Goal: Task Accomplishment & Management: Use online tool/utility

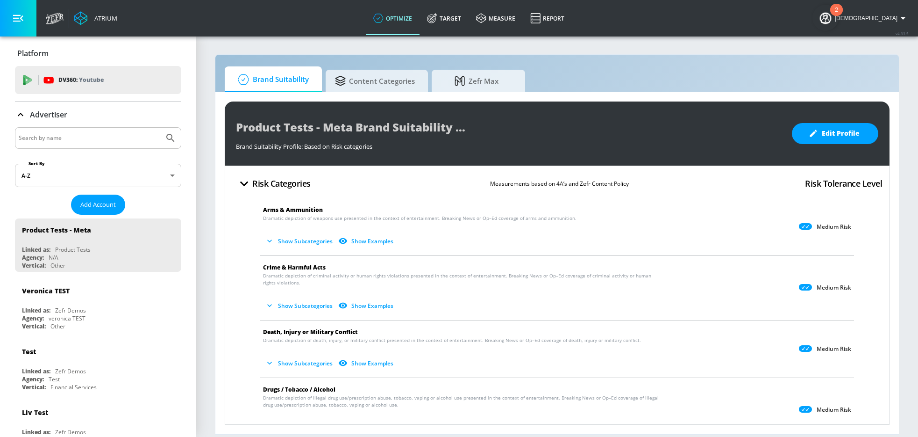
click at [76, 137] on input "Search by name" at bounding box center [90, 138] width 142 height 12
type input "general mills managed"
click at [160, 128] on button "Submit Search" at bounding box center [170, 138] width 21 height 21
click at [113, 181] on body "Atrium optimize Target measure Report optimize Target measure Report v 4.33.5 I…" at bounding box center [459, 218] width 918 height 437
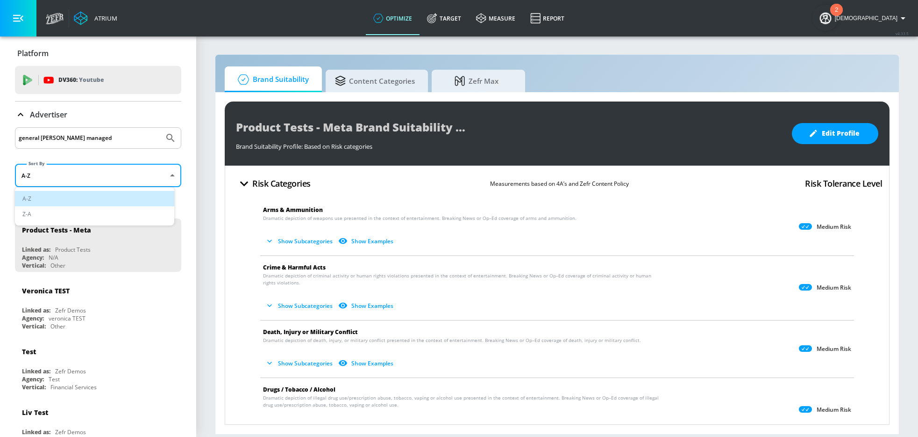
click at [116, 214] on li "Z-A" at bounding box center [94, 213] width 159 height 15
type input "desc"
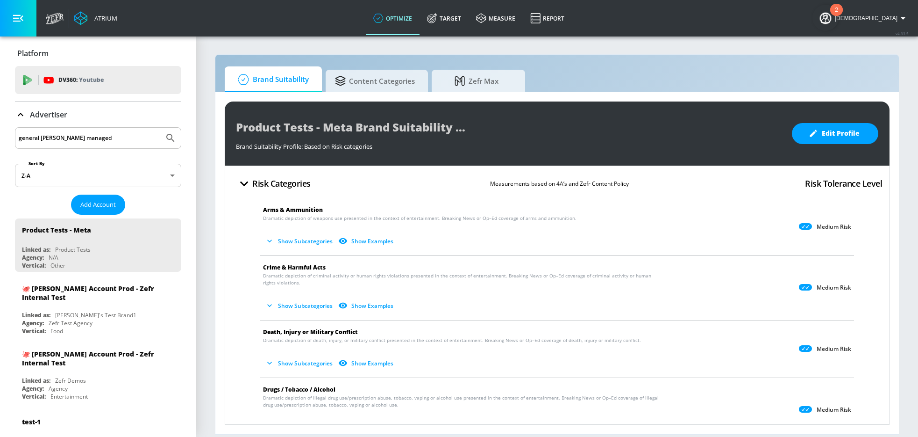
click at [68, 145] on div "general mills managed" at bounding box center [98, 137] width 166 height 21
drag, startPoint x: 98, startPoint y: 139, endPoint x: -4, endPoint y: 135, distance: 101.5
click at [0, 135] on html "Atrium optimize Target measure Report optimize Target measure Report v 4.33.5 I…" at bounding box center [459, 218] width 918 height 437
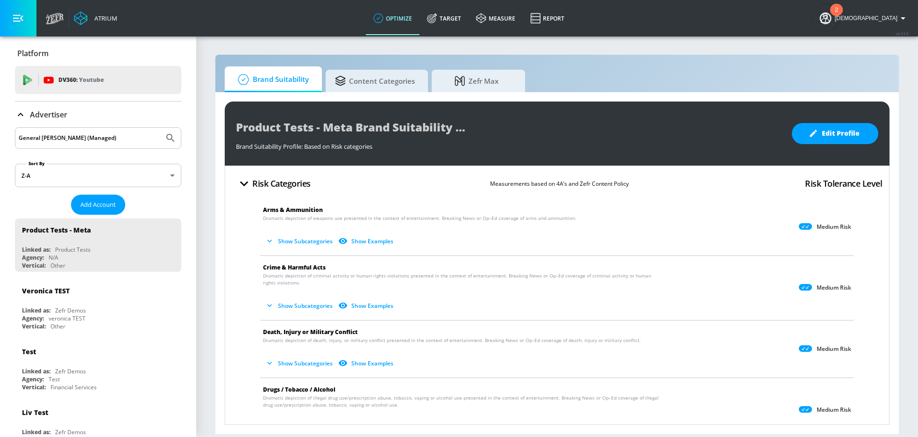
type input "General [PERSON_NAME] (Managed)"
click at [160, 128] on button "Submit Search" at bounding box center [170, 138] width 21 height 21
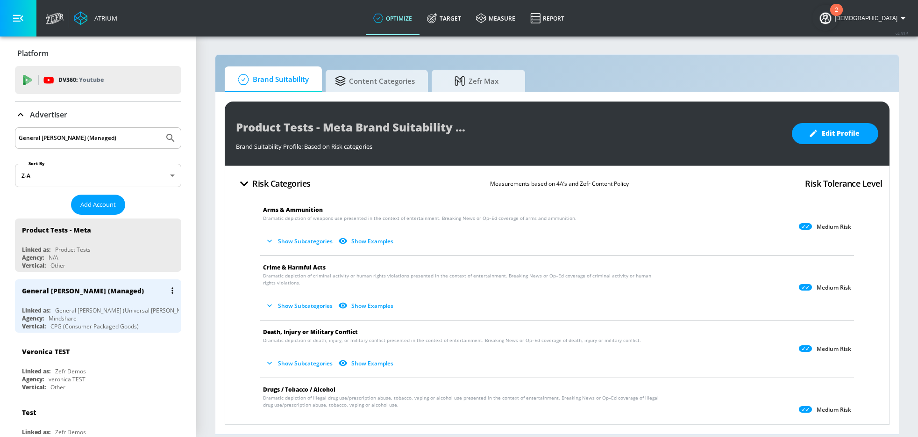
click at [71, 300] on div "General [PERSON_NAME] (Managed)" at bounding box center [100, 290] width 157 height 22
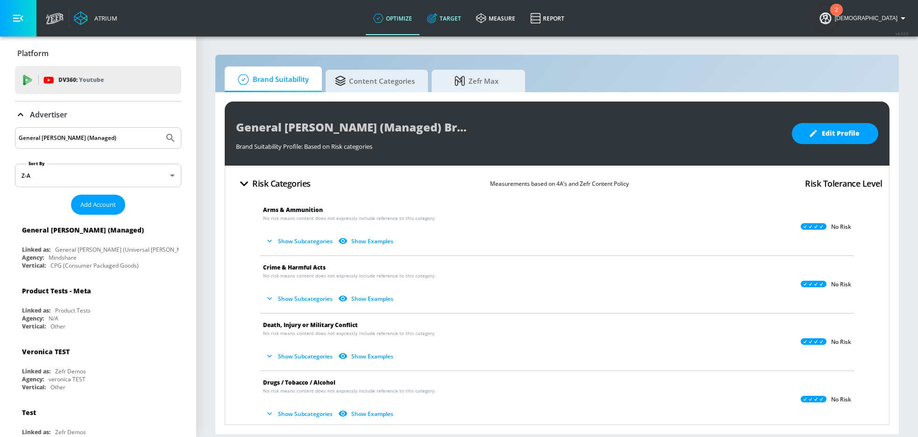
click at [464, 21] on link "Target" at bounding box center [444, 18] width 49 height 34
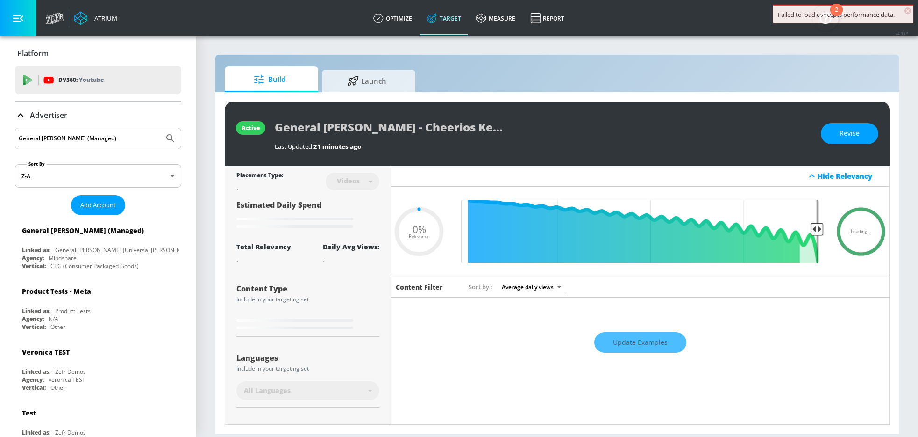
type input "0.6"
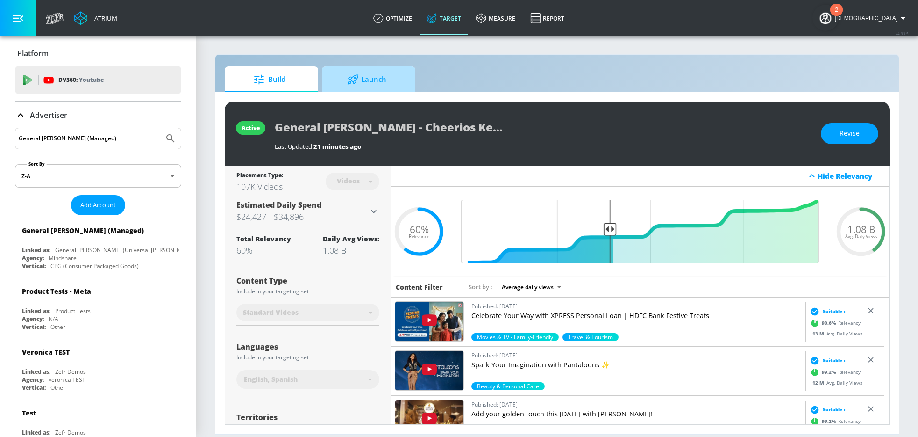
click at [339, 88] on span "Launch" at bounding box center [366, 79] width 71 height 22
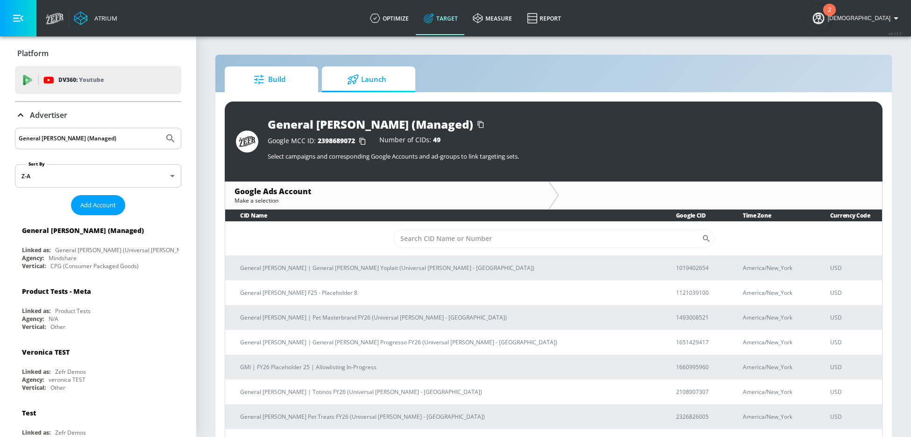
click at [279, 86] on span "Build" at bounding box center [269, 79] width 71 height 22
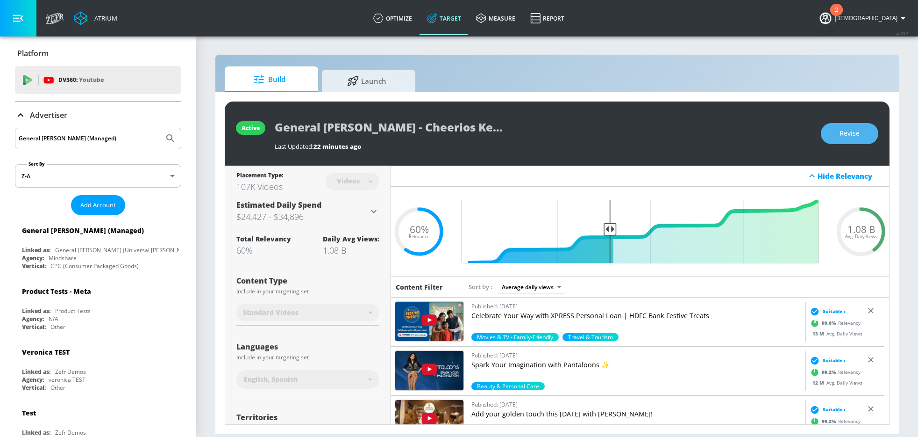
click at [842, 135] on span "Revise" at bounding box center [850, 134] width 20 height 12
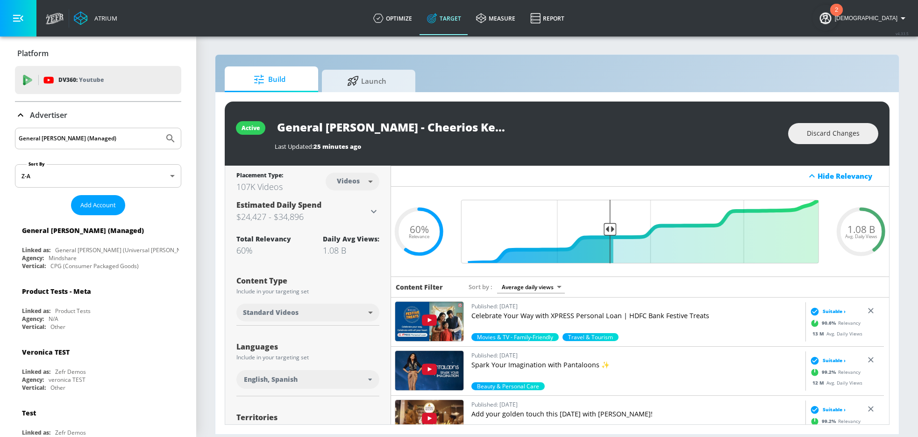
click at [496, 133] on input "General [PERSON_NAME] - Cheerios Key Apertures F26 - Hispanic - F26" at bounding box center [392, 126] width 234 height 21
click at [501, 51] on section "Build Launch active General Mills - Cheerios Key Apertures F26 - Hispanic - F26…" at bounding box center [557, 236] width 722 height 401
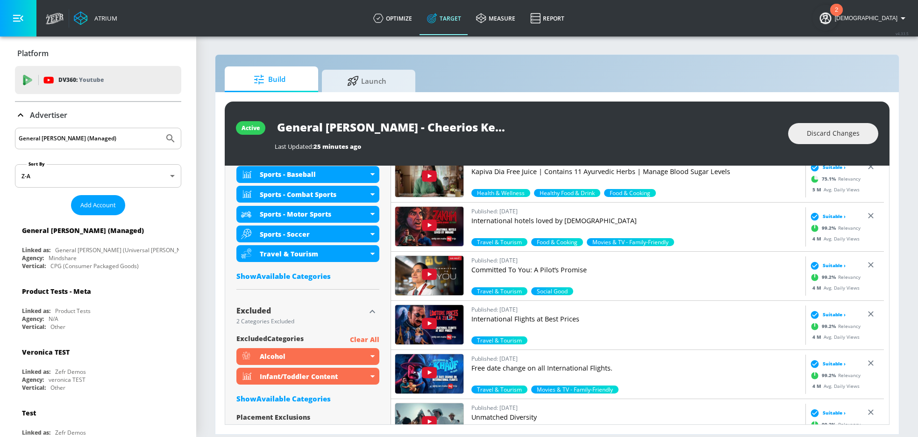
scroll to position [571, 0]
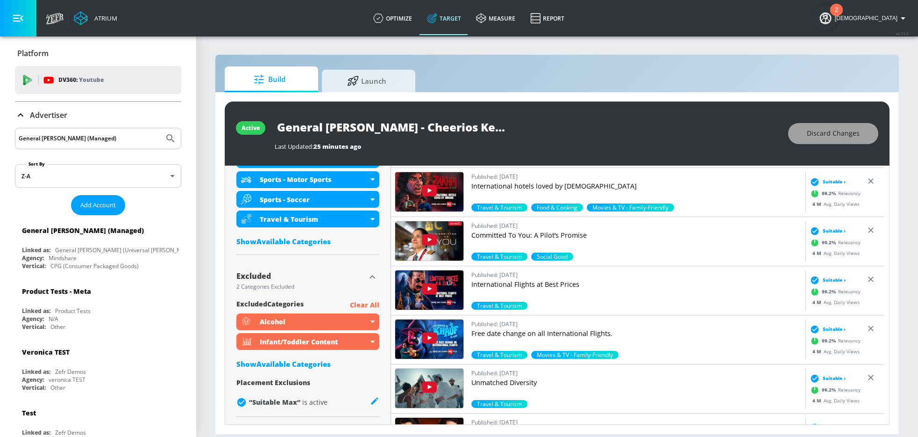
click at [805, 139] on button "Discard Changes" at bounding box center [833, 133] width 90 height 21
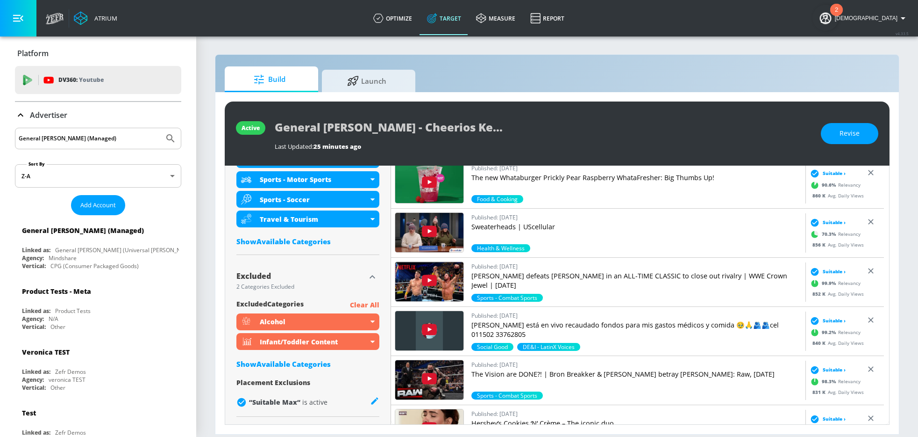
scroll to position [4210, 0]
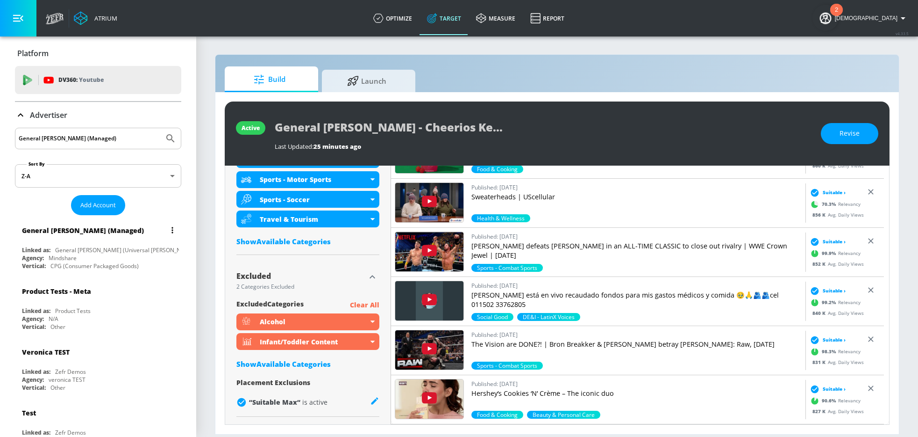
click at [166, 233] on button "list of Advertiser" at bounding box center [172, 229] width 13 height 13
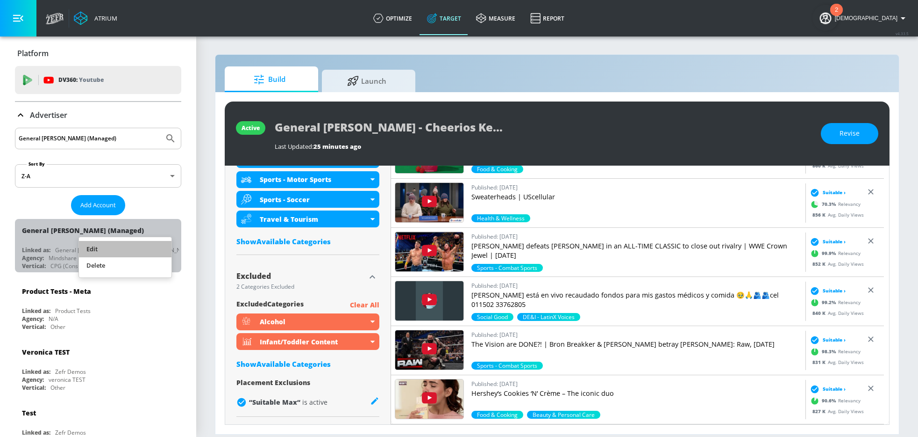
click at [139, 247] on li "Edit" at bounding box center [125, 249] width 93 height 16
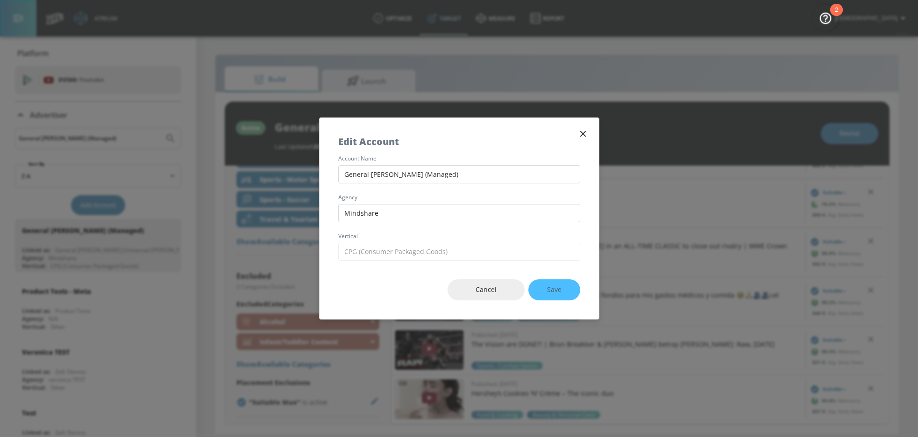
click at [580, 132] on icon "button" at bounding box center [583, 134] width 10 height 10
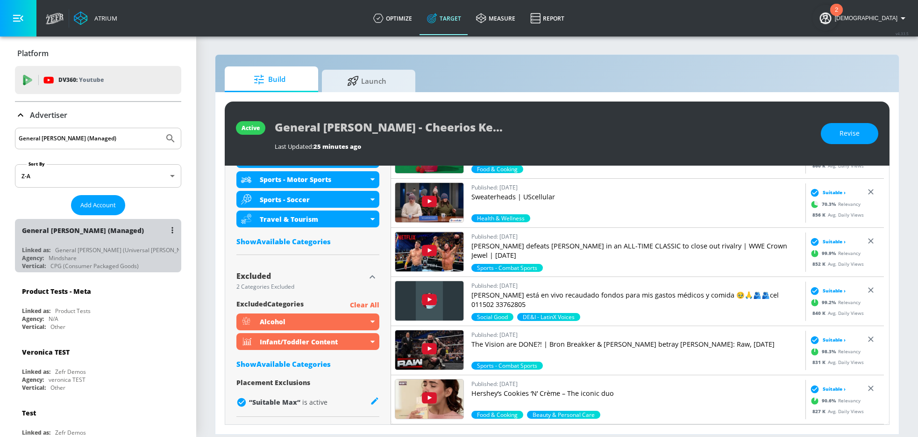
click at [132, 243] on div "General Mills (Managed) Linked as: General Mills (Universal McCann) Agency: Min…" at bounding box center [98, 245] width 166 height 53
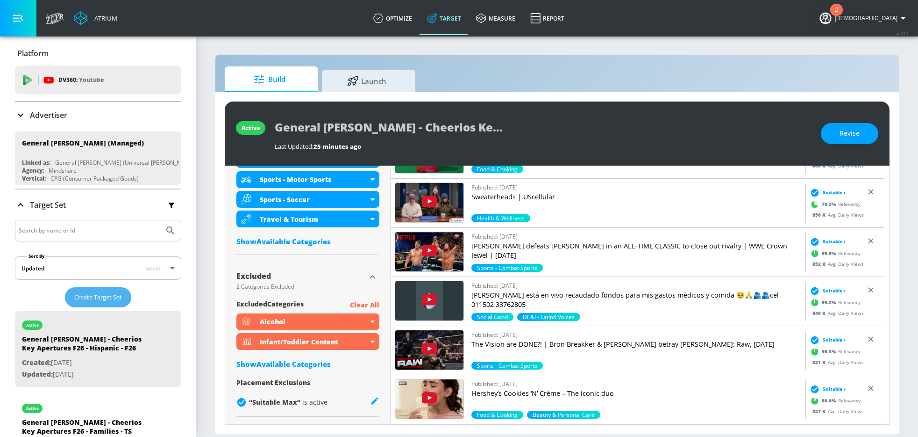
click at [103, 300] on span "Create Target Set" at bounding box center [98, 297] width 48 height 11
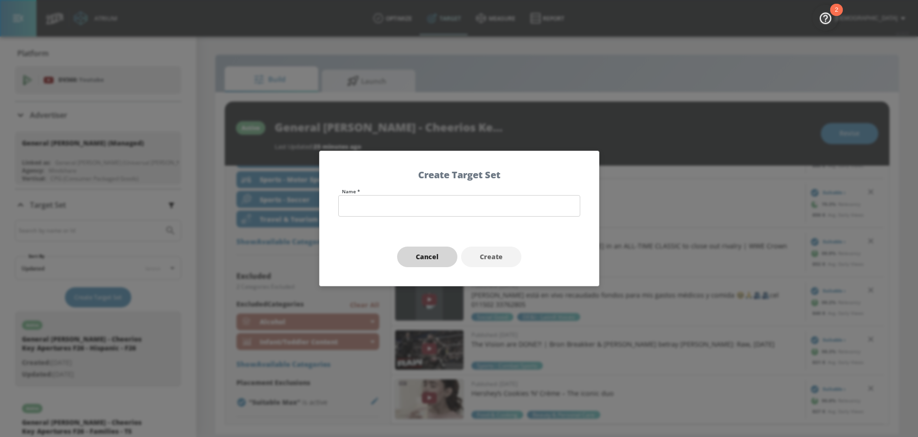
click at [415, 253] on button "Cancel" at bounding box center [427, 256] width 60 height 21
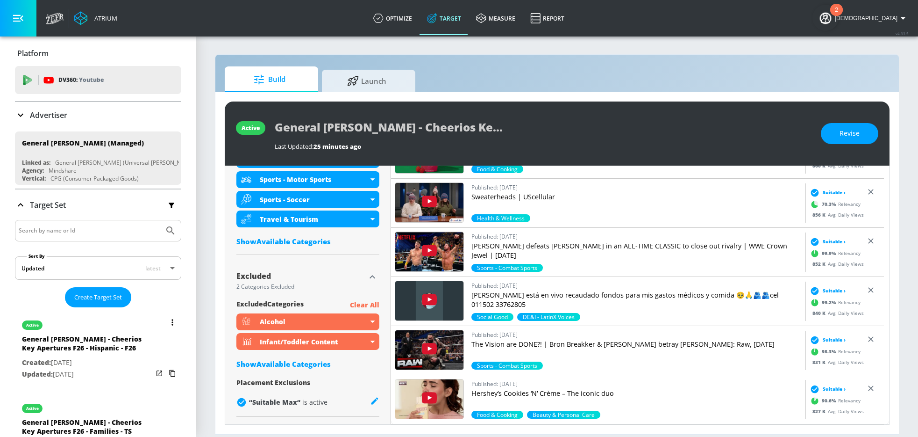
click at [169, 320] on button "list of Target Set" at bounding box center [172, 321] width 13 height 13
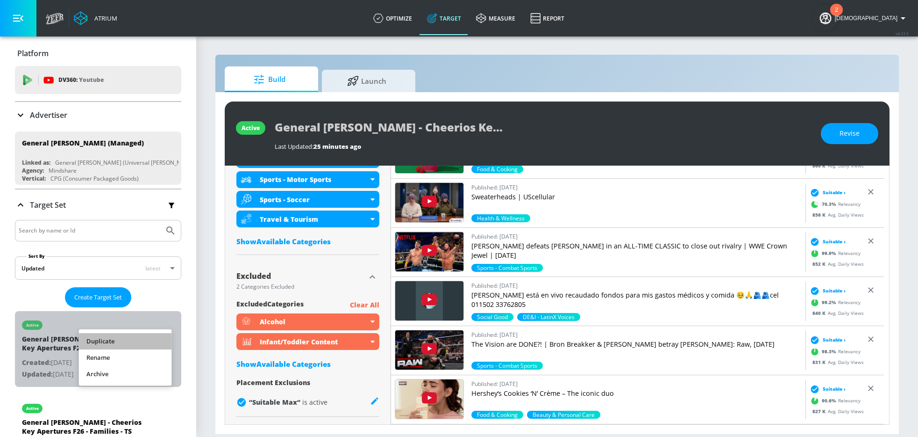
click at [123, 337] on li "Duplicate" at bounding box center [125, 341] width 93 height 16
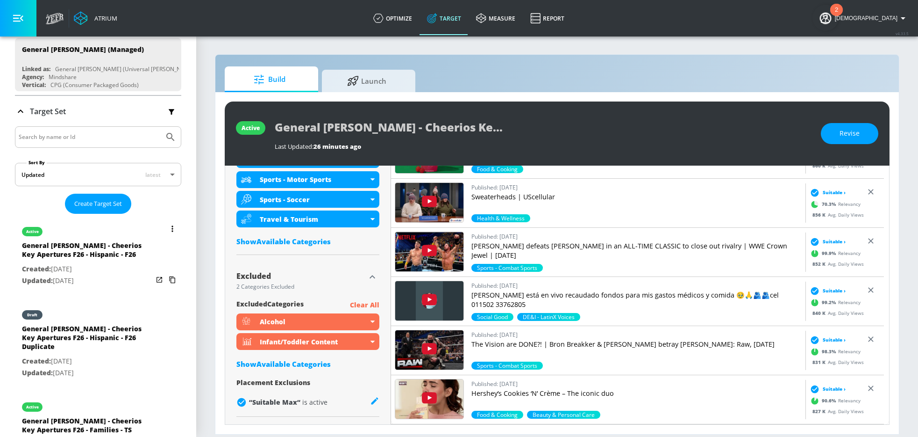
scroll to position [94, 0]
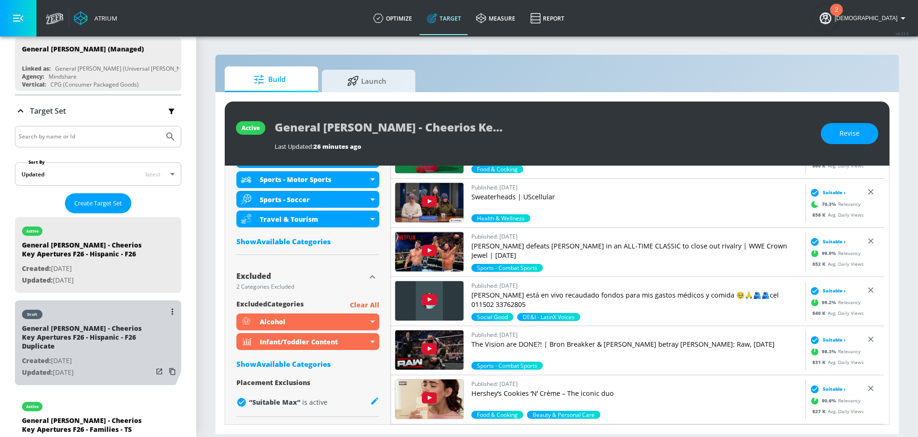
click at [80, 336] on div "General Mills - Cheerios Key Apertures F26 - Hispanic - F26 Duplicate" at bounding box center [87, 338] width 131 height 31
type input "General Mills - Cheerios Key Apertures F26 - Hispanic - F26 Duplicate"
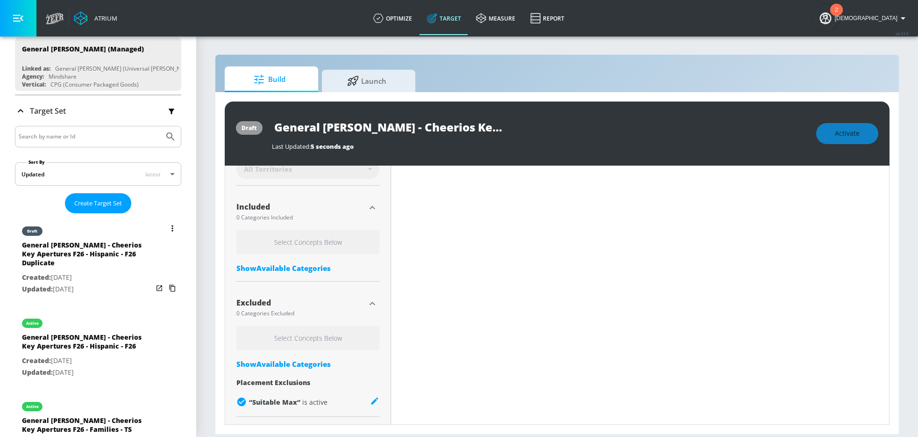
scroll to position [292, 0]
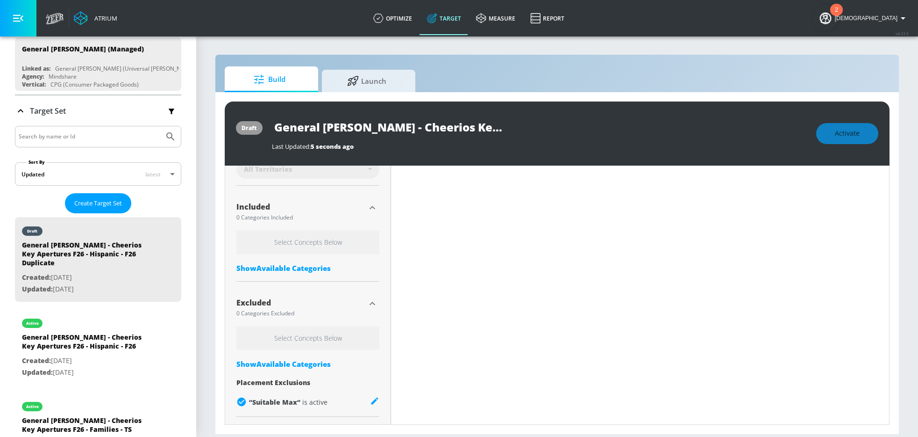
type input "0.6"
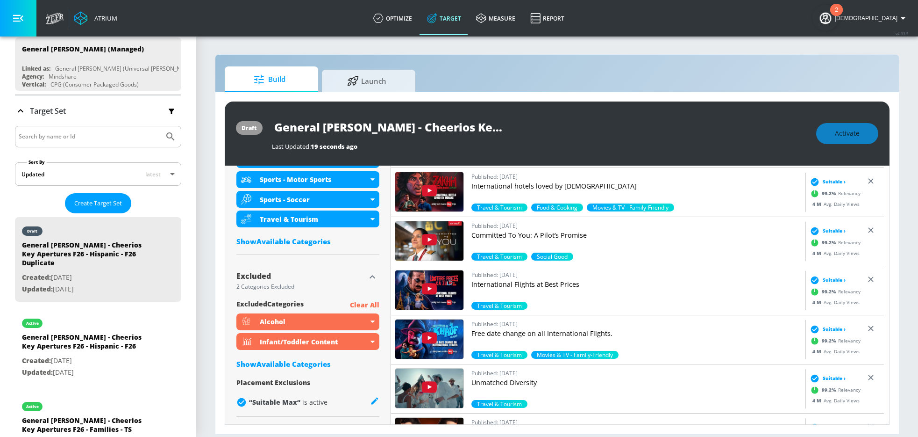
scroll to position [0, 160]
drag, startPoint x: 277, startPoint y: 128, endPoint x: 568, endPoint y: 149, distance: 291.9
click at [568, 149] on div "General Mills - Cheerios Key Apertures F26 - Hispanic - F26 Duplicate Last Upda…" at bounding box center [539, 133] width 535 height 34
paste input "Aging Adults - TS"
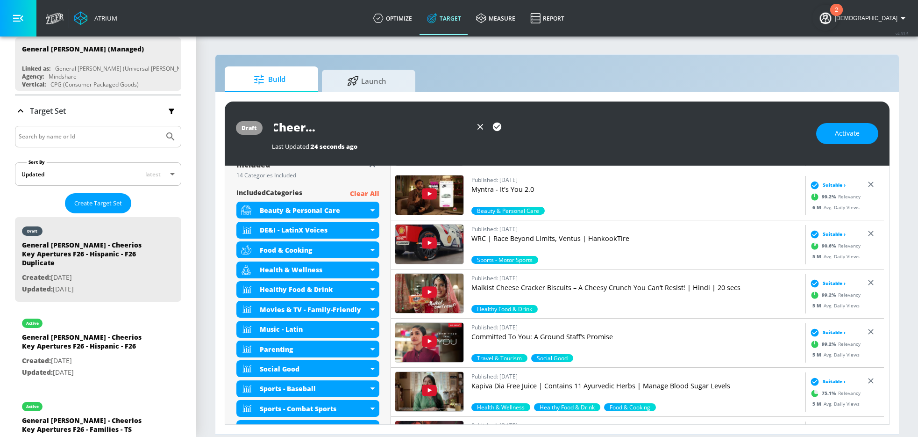
scroll to position [308, 0]
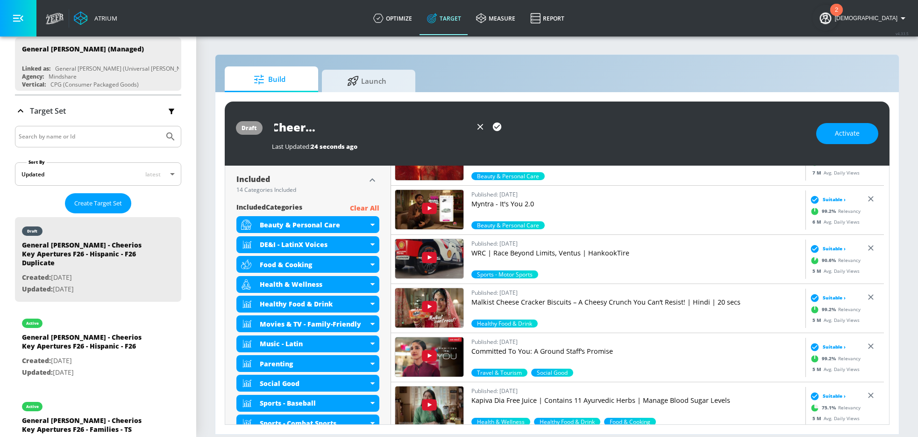
type input "General [PERSON_NAME] - Cheerios Key Apertures F26 - Aging Adults - TS"
click at [364, 207] on p "Clear All" at bounding box center [364, 208] width 29 height 12
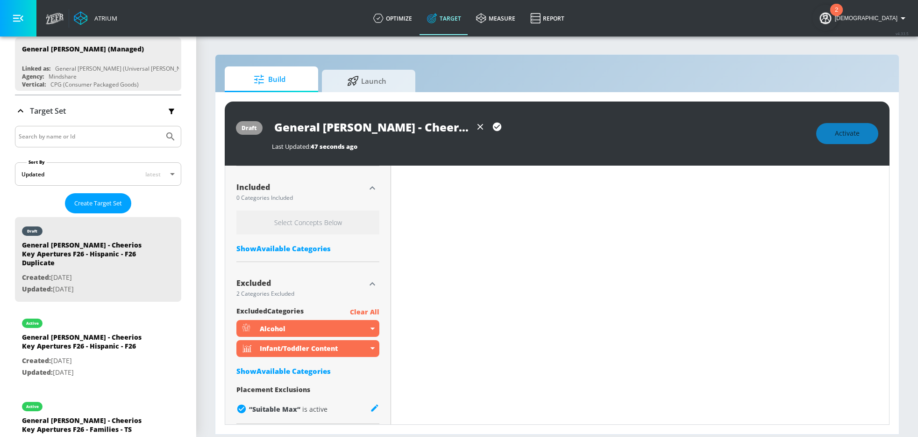
scroll to position [315, 0]
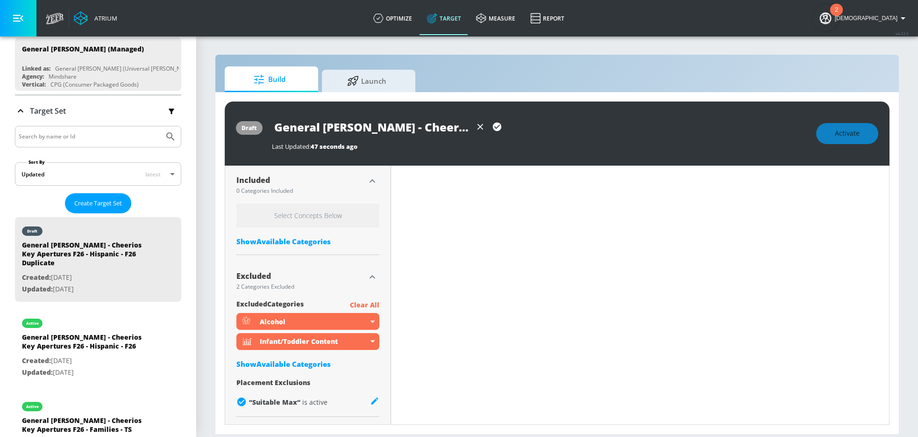
click at [312, 216] on h6 "Select Concepts Below" at bounding box center [307, 215] width 143 height 24
click at [300, 222] on h6 "Select Concepts Below" at bounding box center [307, 215] width 143 height 24
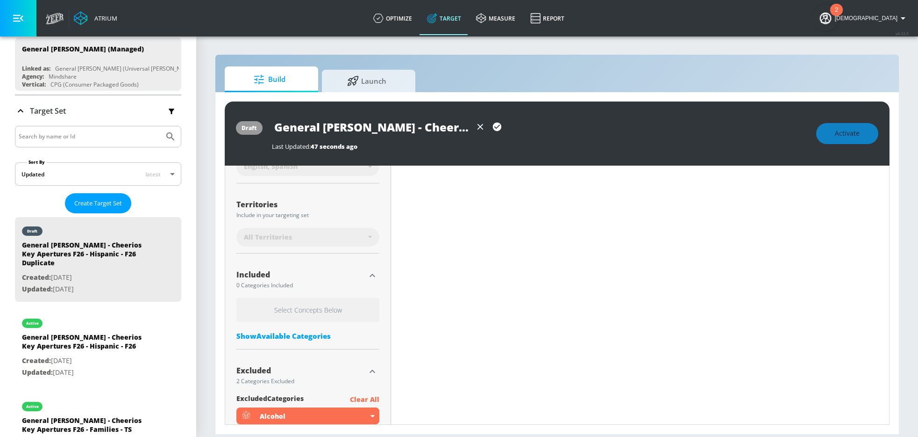
scroll to position [219, 0]
click at [301, 341] on div "Show Available Categories" at bounding box center [307, 337] width 143 height 9
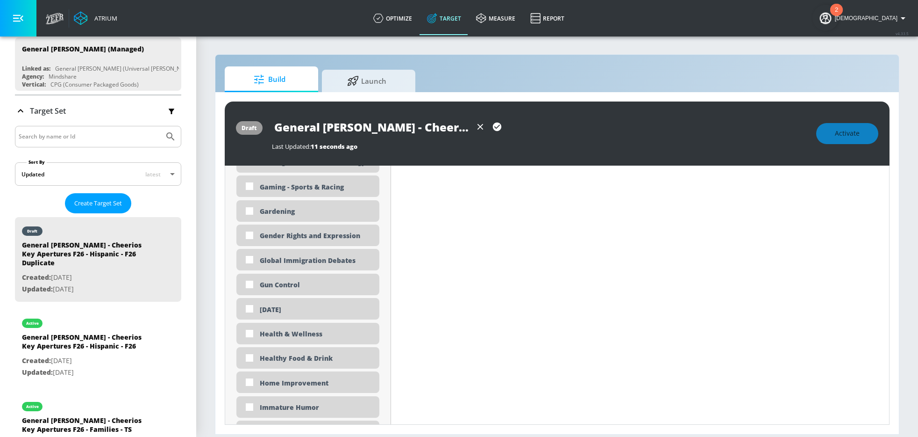
scroll to position [1361, 0]
click at [253, 358] on input "checkbox" at bounding box center [249, 357] width 17 height 17
checkbox input "true"
click at [249, 336] on input "checkbox" at bounding box center [249, 332] width 17 height 17
checkbox input "true"
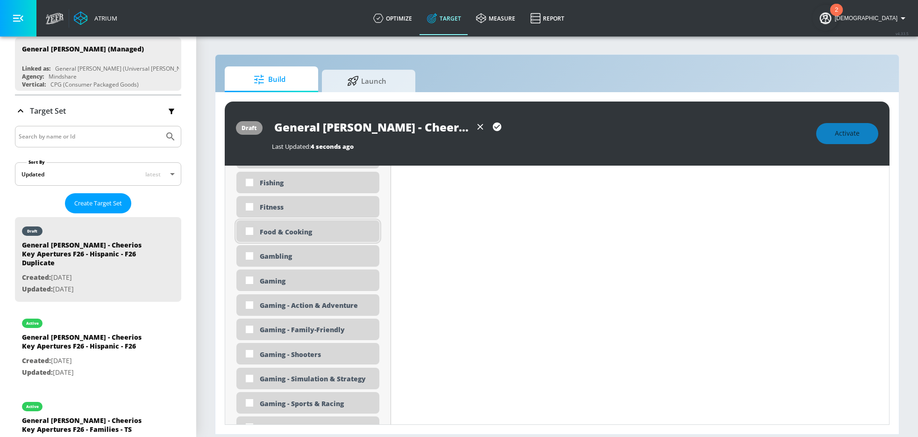
scroll to position [1163, 0]
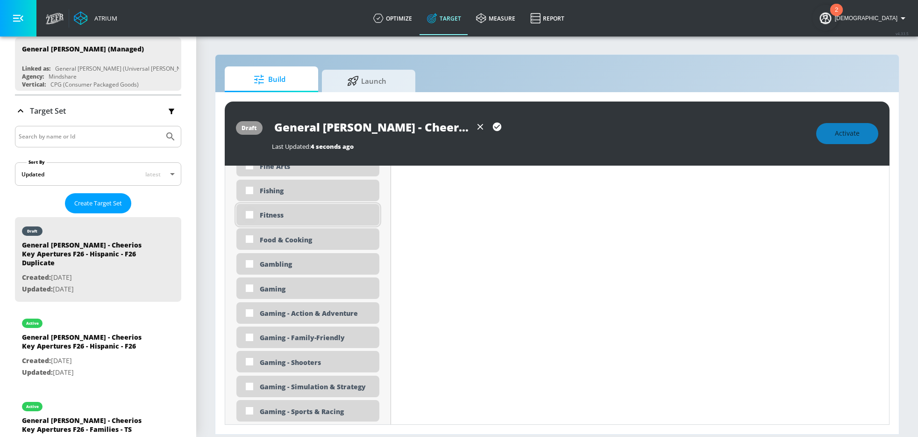
click at [251, 217] on input "checkbox" at bounding box center [249, 214] width 17 height 17
checkbox input "true"
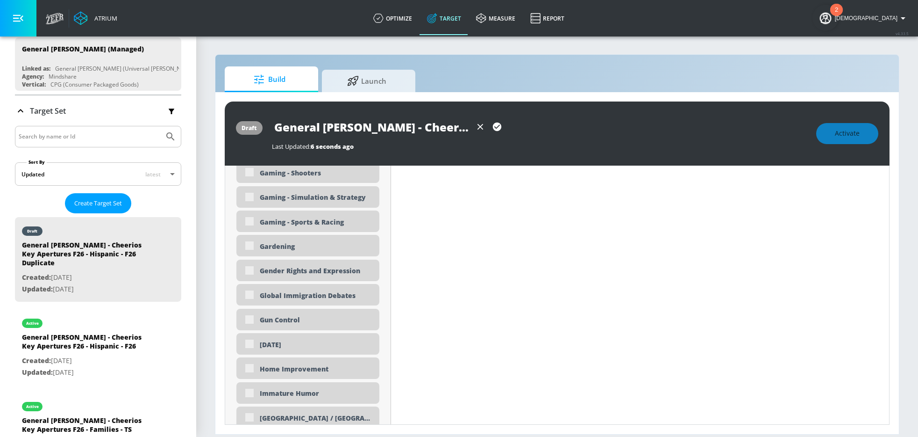
scroll to position [1348, 0]
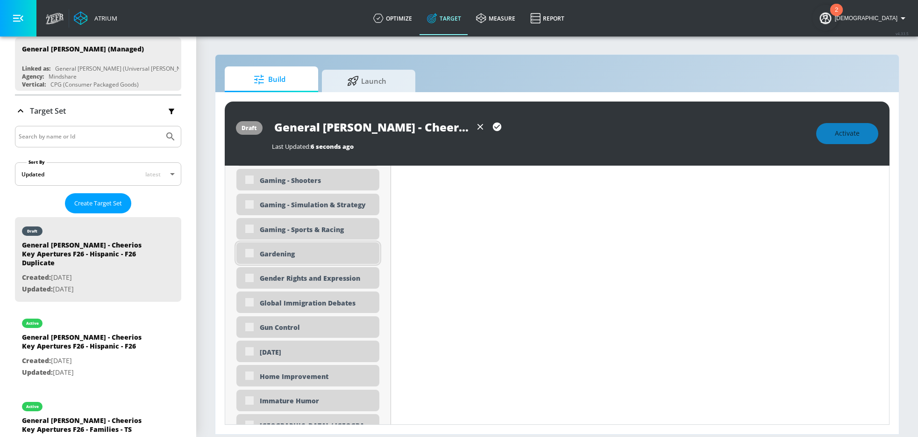
click at [253, 250] on div "Gardening" at bounding box center [307, 252] width 143 height 21
click at [250, 254] on div "Gardening" at bounding box center [307, 252] width 143 height 21
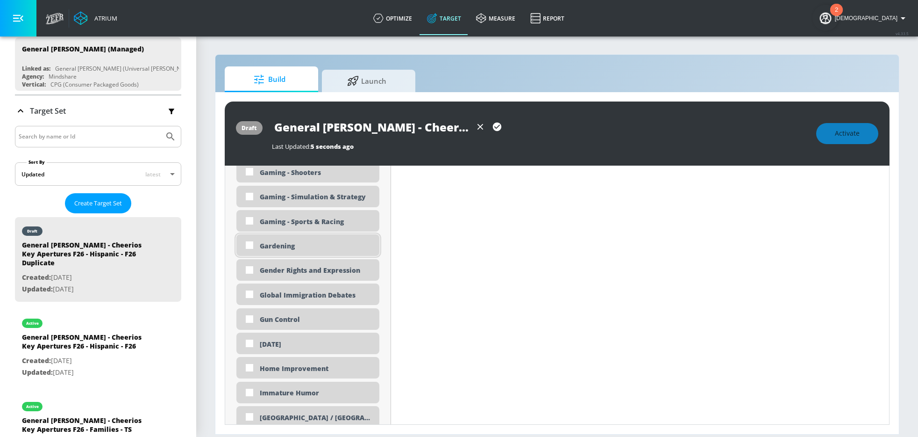
scroll to position [1340, 0]
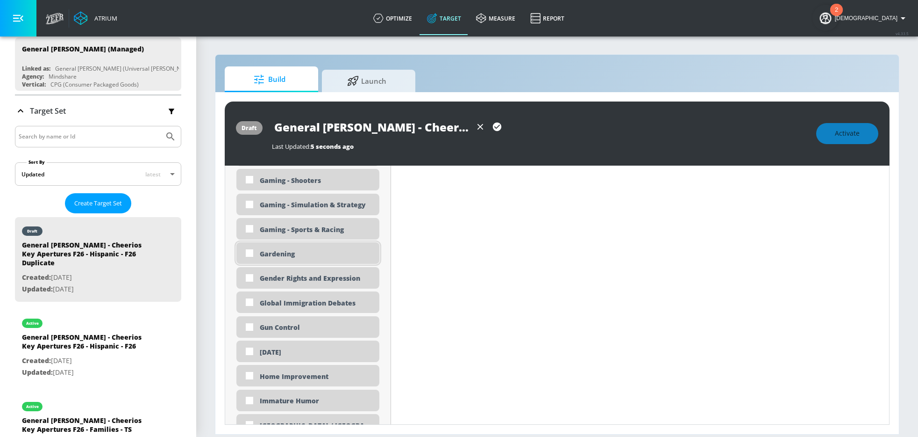
click at [250, 254] on input "checkbox" at bounding box center [249, 252] width 17 height 17
checkbox input "true"
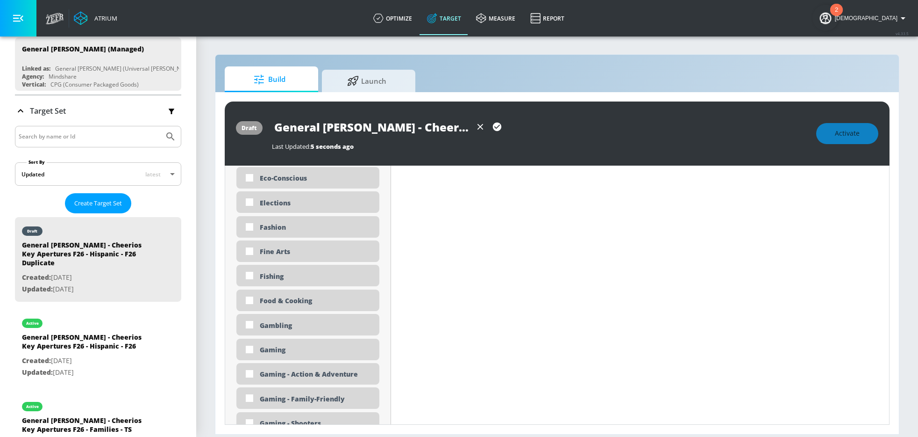
scroll to position [1117, 0]
click at [250, 298] on input "checkbox" at bounding box center [249, 300] width 17 height 17
checkbox input "true"
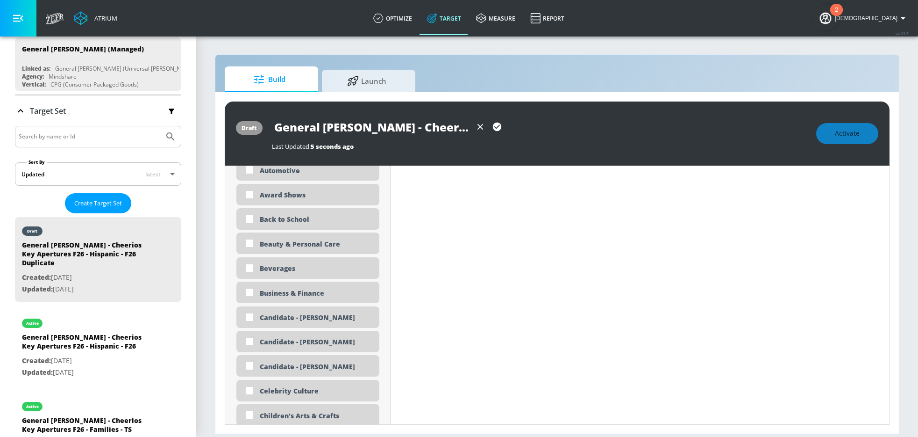
scroll to position [568, 0]
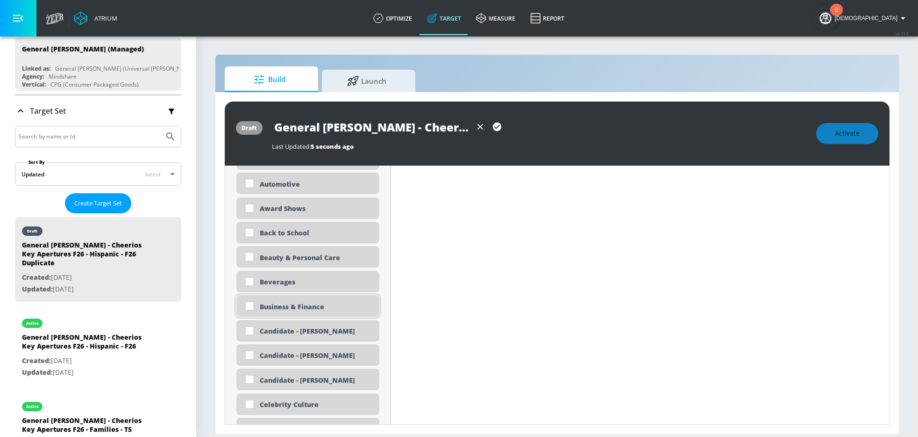
click at [247, 309] on input "checkbox" at bounding box center [249, 305] width 17 height 17
checkbox input "true"
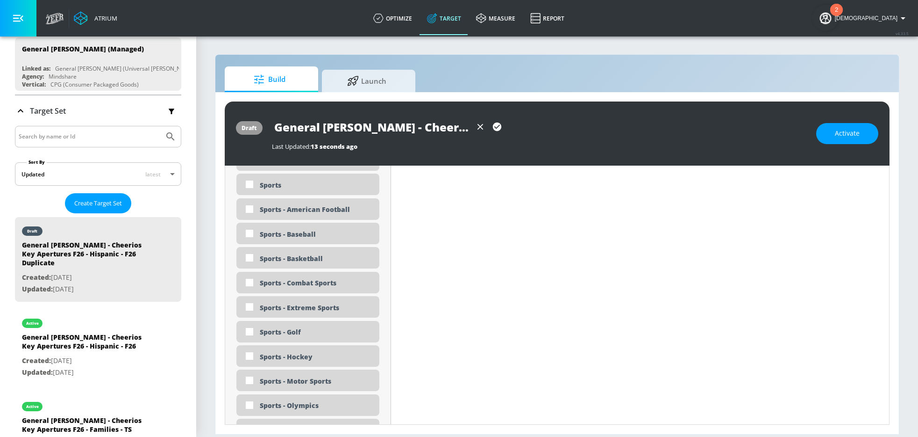
scroll to position [2461, 0]
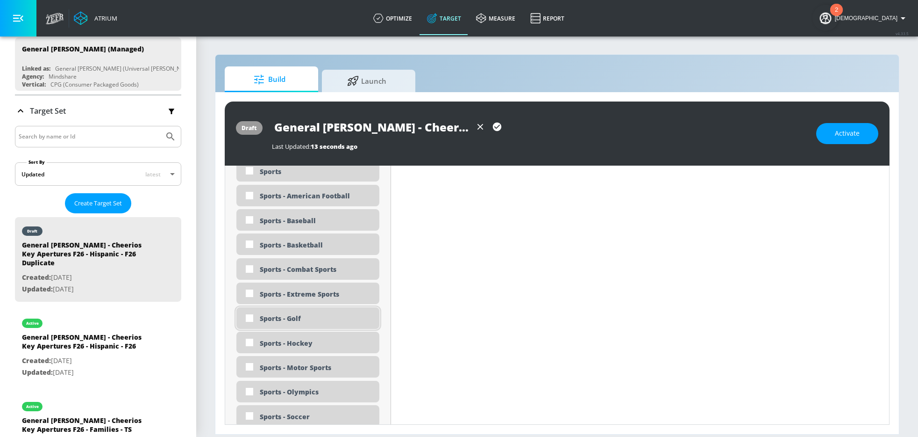
click at [289, 324] on div "Sports - Golf" at bounding box center [307, 317] width 143 height 21
checkbox input "true"
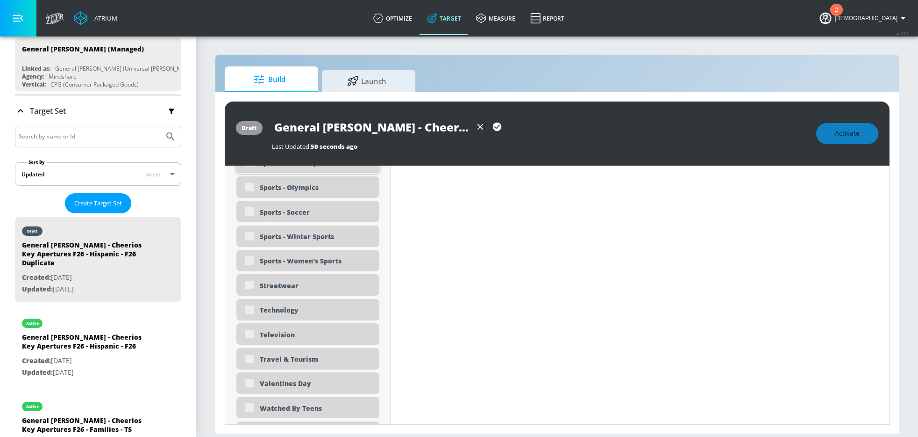
scroll to position [2671, 0]
click at [297, 315] on div "Technology" at bounding box center [307, 306] width 143 height 21
click at [252, 308] on input "checkbox" at bounding box center [249, 307] width 17 height 17
checkbox input "true"
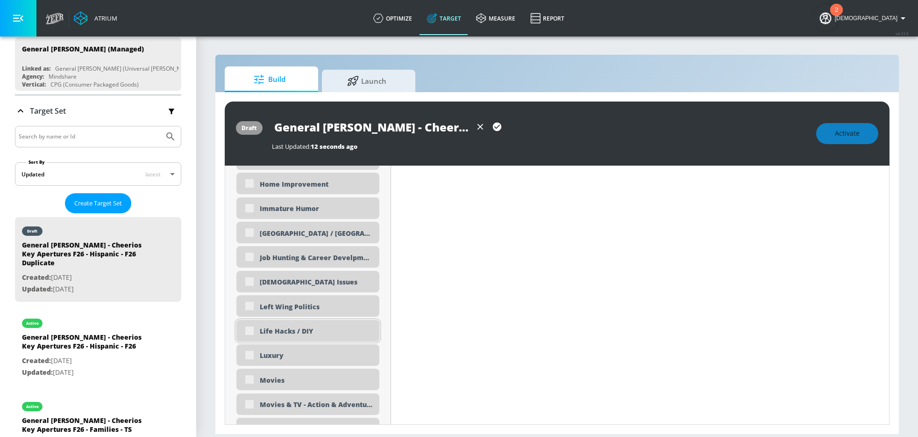
scroll to position [1550, 0]
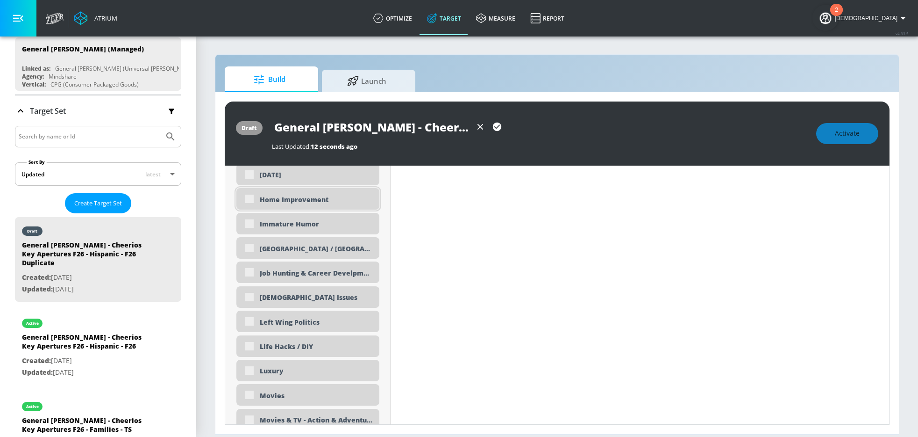
click at [246, 200] on div "Home Improvement" at bounding box center [307, 198] width 143 height 21
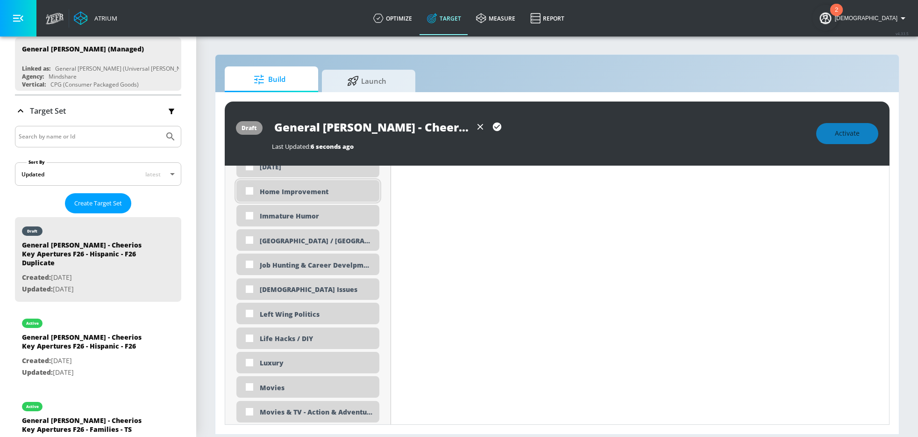
scroll to position [1542, 0]
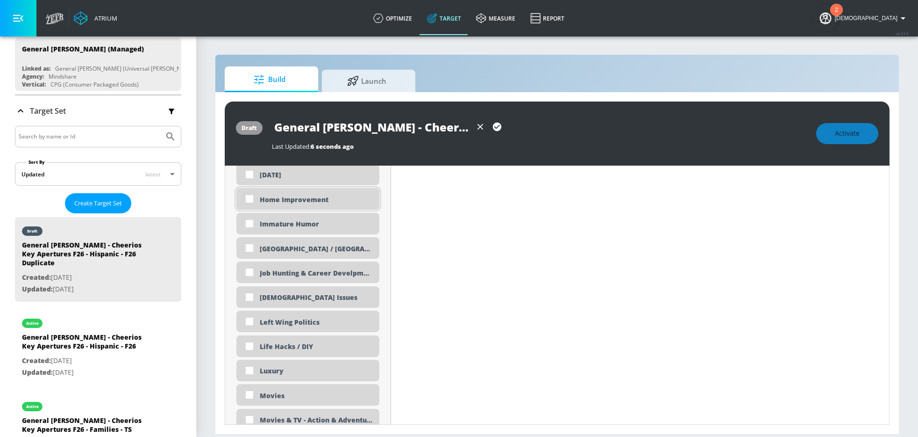
click at [251, 199] on input "checkbox" at bounding box center [249, 198] width 17 height 17
checkbox input "true"
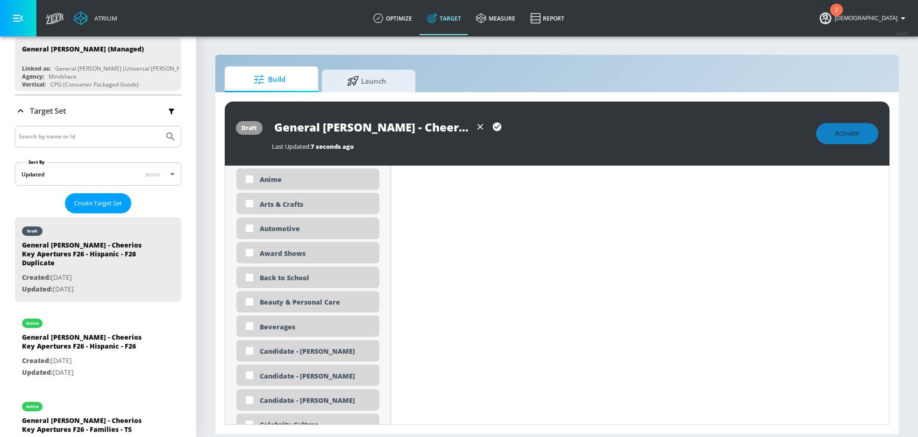
scroll to position [606, 0]
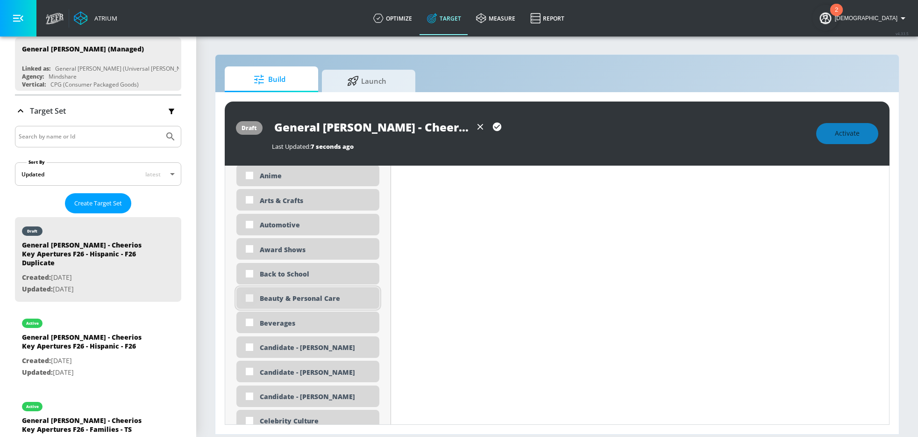
click at [251, 298] on input "checkbox" at bounding box center [249, 297] width 17 height 17
checkbox input "true"
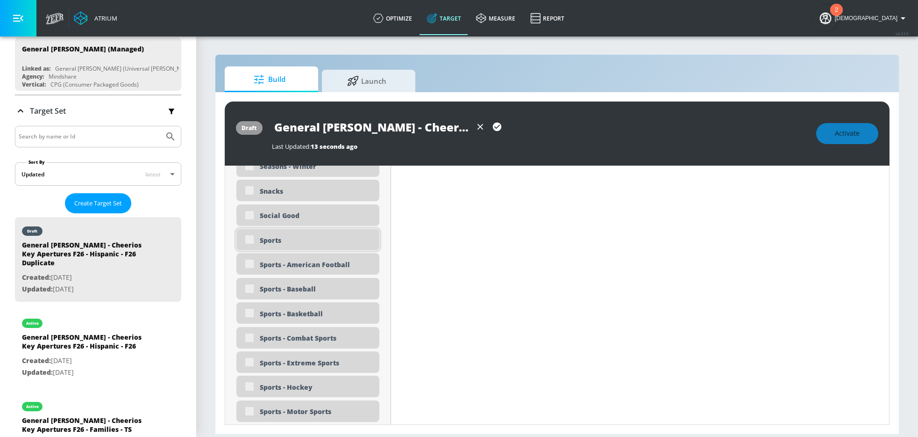
scroll to position [2423, 0]
click at [248, 217] on input "checkbox" at bounding box center [249, 215] width 17 height 17
checkbox input "true"
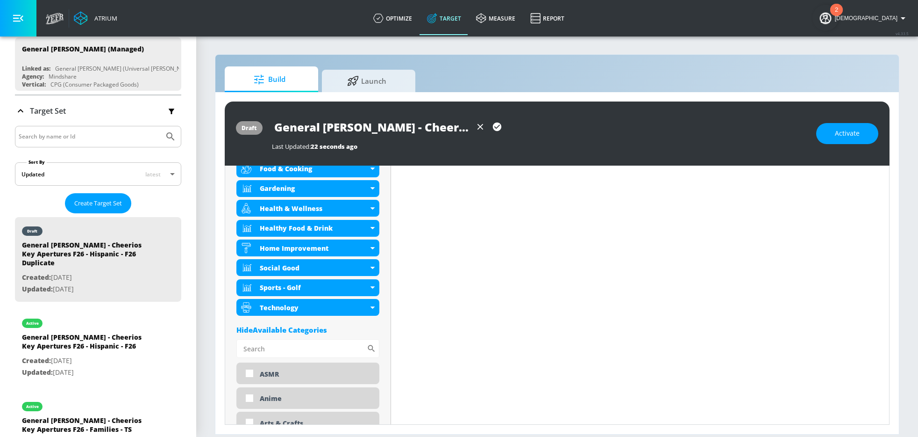
scroll to position [0, 0]
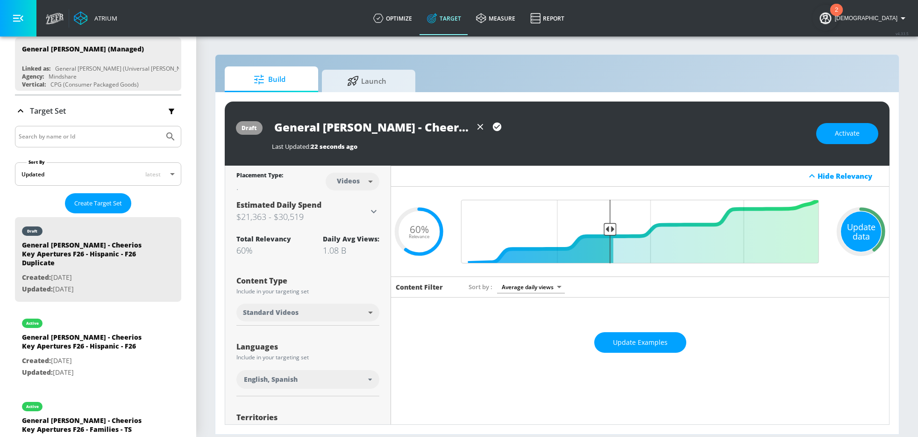
click at [853, 231] on div "Update data" at bounding box center [861, 231] width 40 height 40
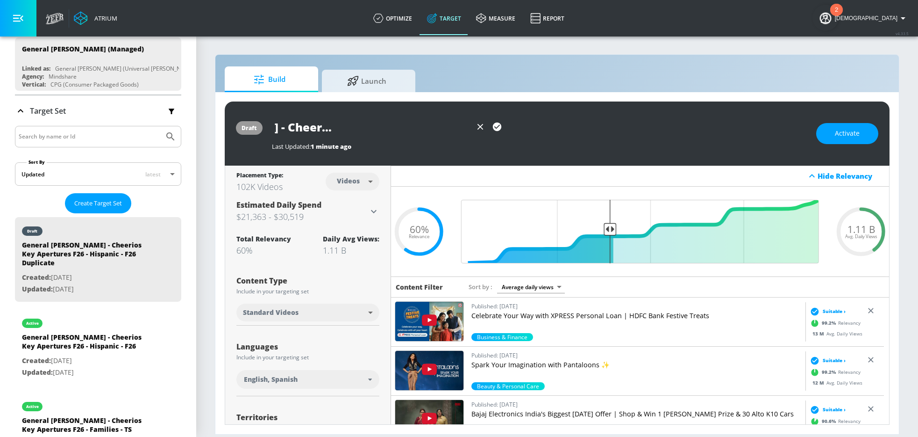
scroll to position [0, 153]
drag, startPoint x: 451, startPoint y: 130, endPoint x: 560, endPoint y: 141, distance: 109.4
click at [560, 141] on div "General Mills - Cheerios Key Apertures F26 - Aging Adults - TS Last Updated: 1 …" at bounding box center [539, 133] width 535 height 34
click at [610, 141] on div "Last Updated: 1 minute ago" at bounding box center [539, 143] width 535 height 13
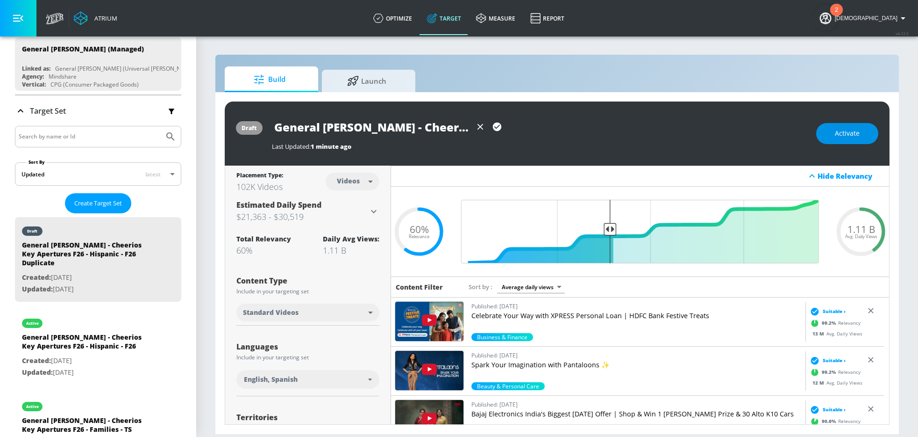
click at [834, 135] on button "Activate" at bounding box center [847, 133] width 62 height 21
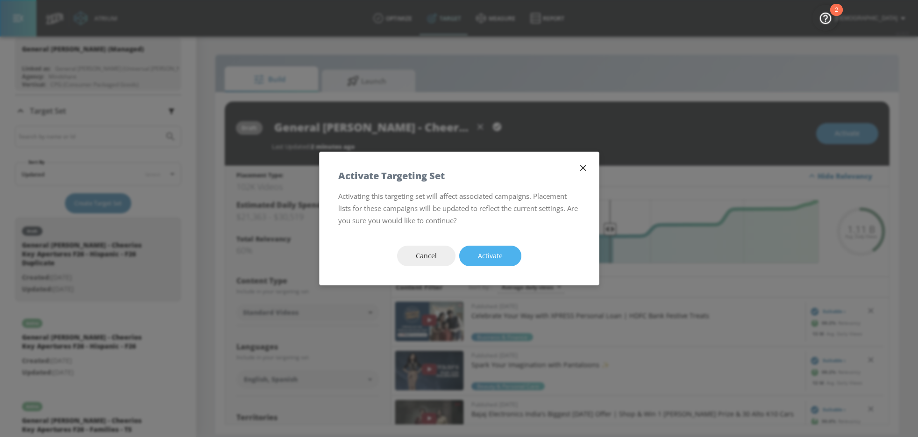
click at [471, 254] on button "Activate" at bounding box center [490, 255] width 62 height 21
type input "General Mills - Cheerios Key Apertures F26 - Hispanic - F26 Duplicate"
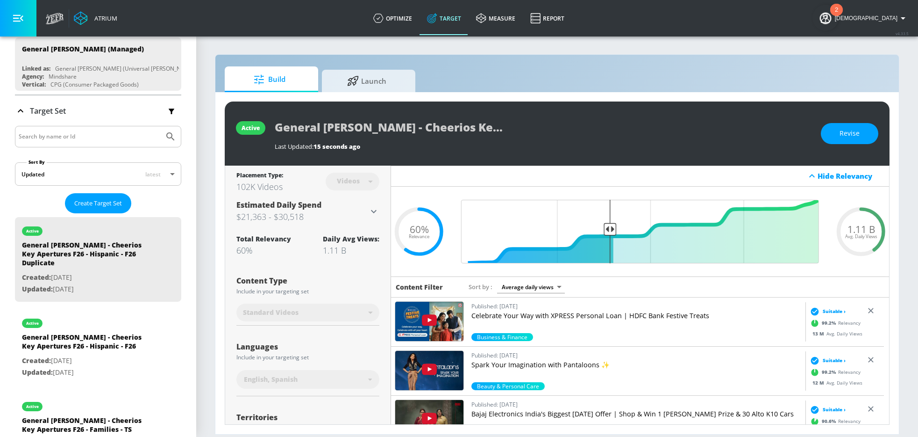
click at [252, 132] on div "active" at bounding box center [250, 128] width 29 height 14
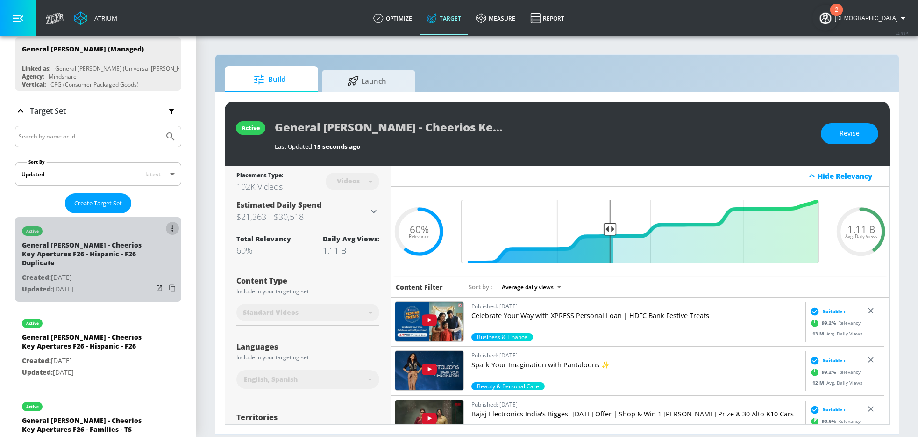
click at [166, 229] on button "list of Target Set" at bounding box center [172, 228] width 13 height 13
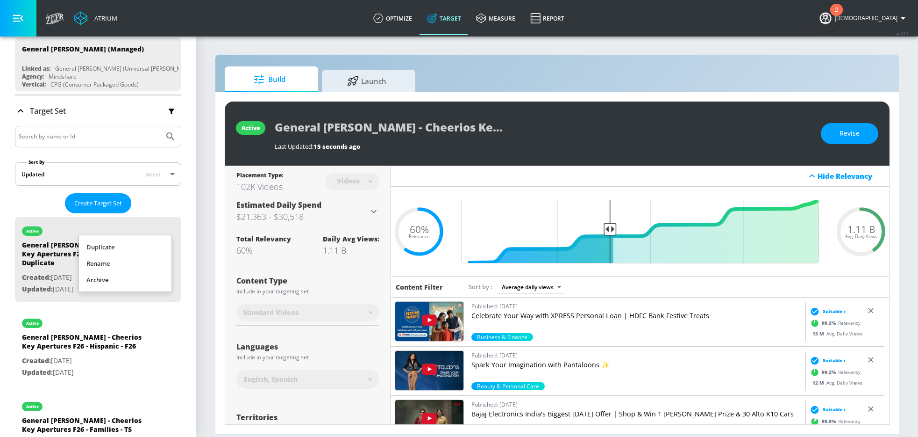
click at [156, 336] on div at bounding box center [459, 218] width 918 height 437
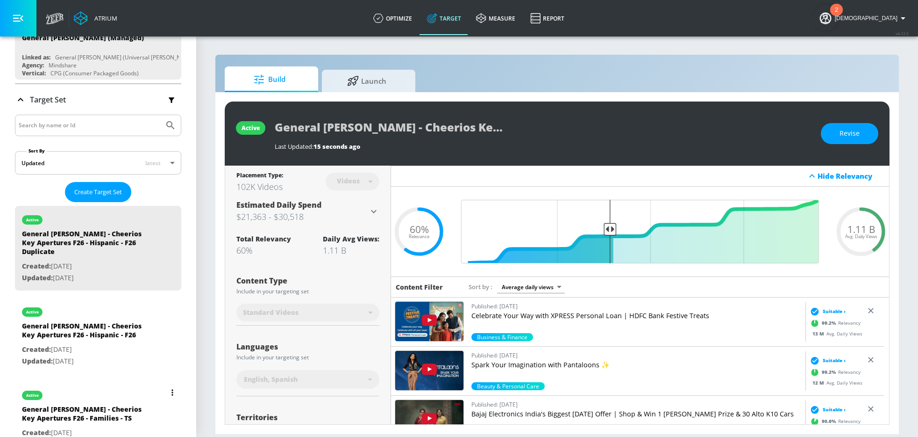
scroll to position [104, 0]
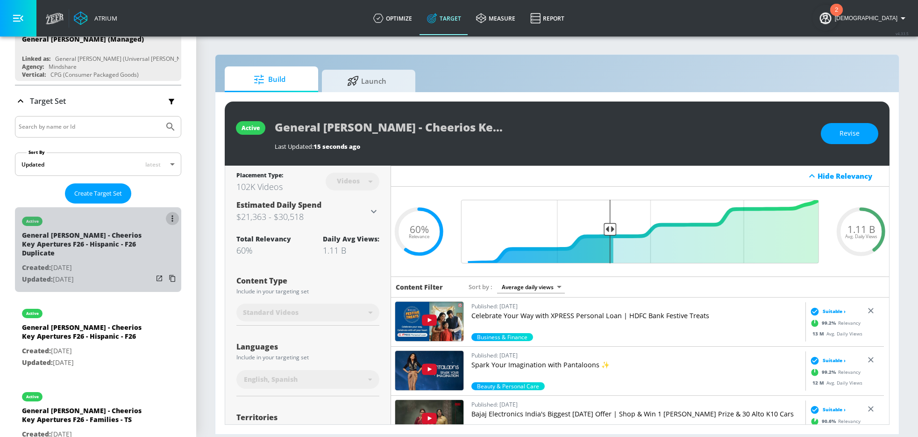
click at [166, 219] on button "list of Target Set" at bounding box center [172, 218] width 13 height 13
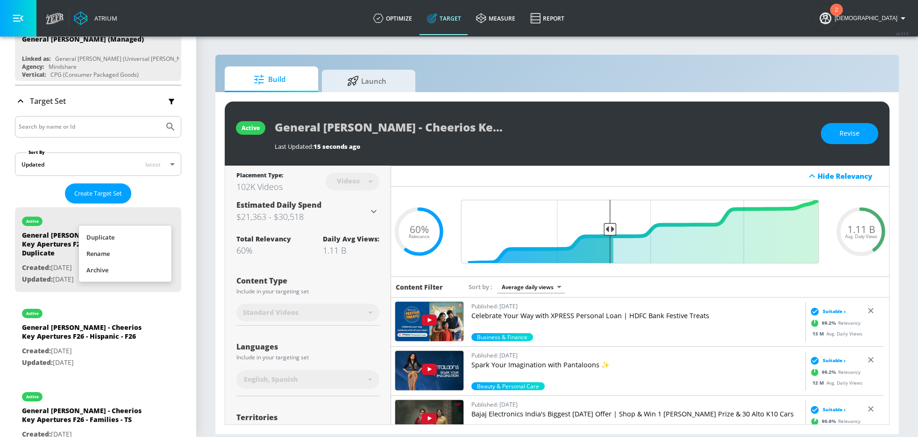
click at [106, 296] on div at bounding box center [459, 218] width 918 height 437
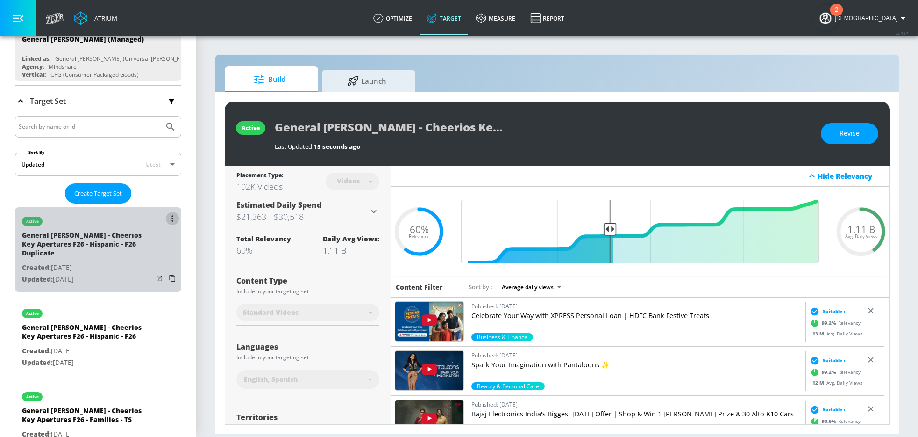
click at [166, 221] on button "list of Target Set" at bounding box center [172, 218] width 13 height 13
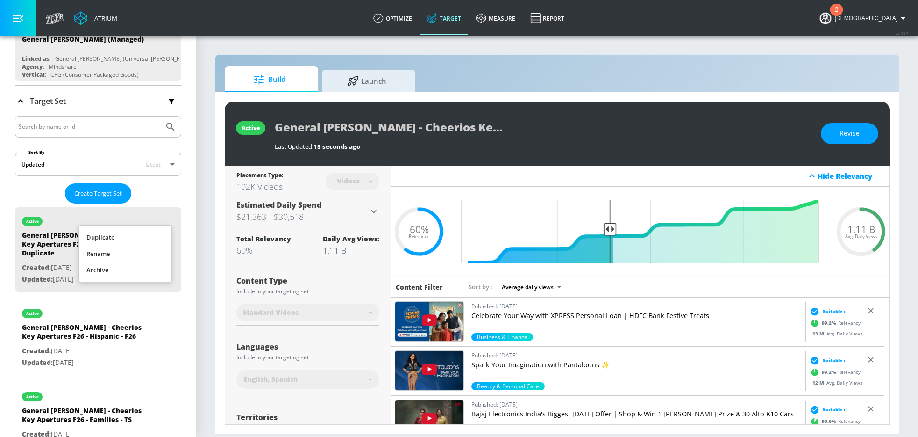
click at [132, 266] on li "Archive" at bounding box center [125, 270] width 93 height 16
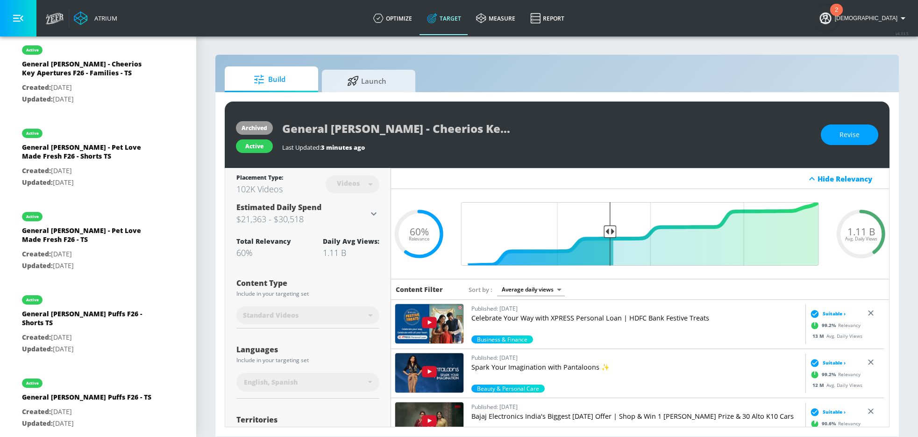
scroll to position [0, 0]
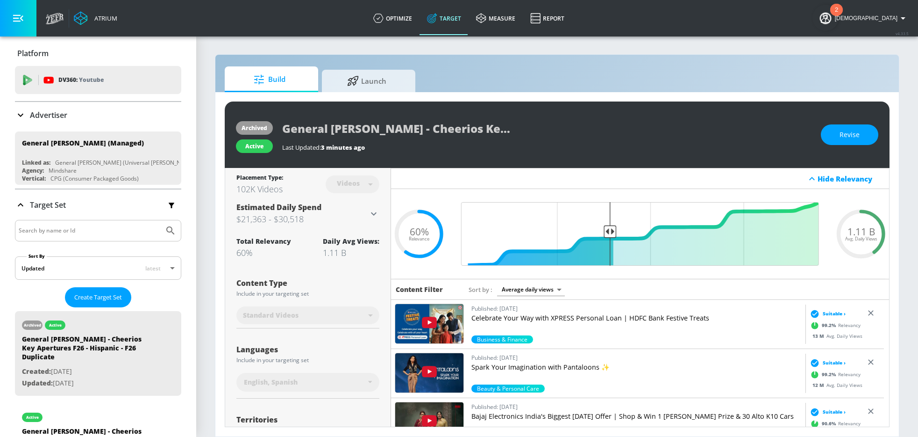
click at [61, 236] on input "Search by name or Id" at bounding box center [90, 230] width 142 height 12
paste input "General [PERSON_NAME] - Cheerios Key Apertures F26 - Aging Adults - TS"
type input "General [PERSON_NAME] - Cheerios Key Apertures F26 - Aging Adults - TS"
click at [160, 220] on button "Submit Search" at bounding box center [170, 230] width 21 height 21
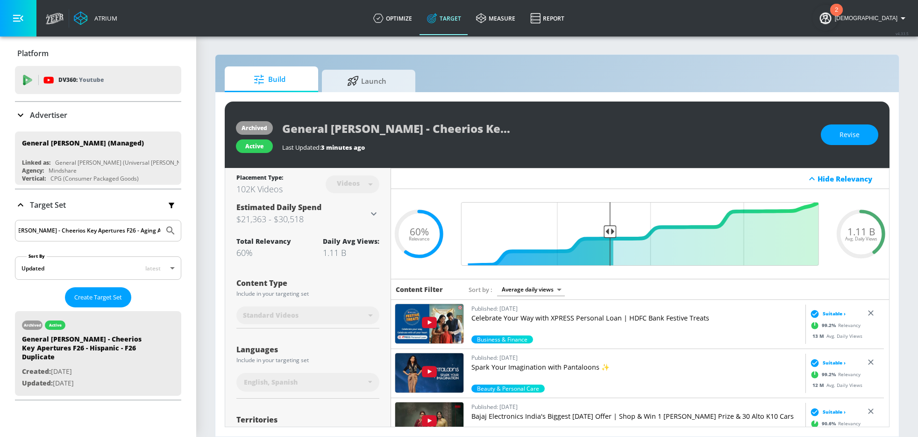
scroll to position [0, 0]
click at [165, 233] on icon "Submit Search" at bounding box center [170, 230] width 11 height 11
click at [66, 235] on input "General [PERSON_NAME] - Cheerios Key Apertures F26 - Aging Adults - TS" at bounding box center [90, 230] width 142 height 12
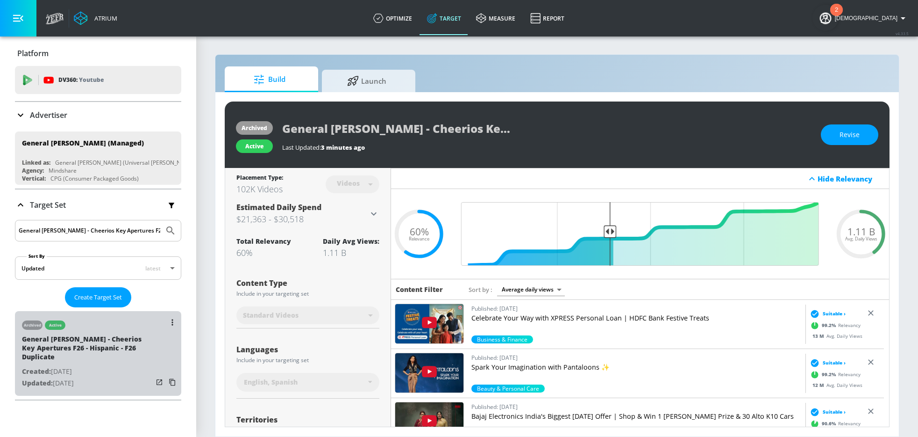
click at [100, 354] on div "General Mills - Cheerios Key Apertures F26 - Hispanic - F26 Duplicate" at bounding box center [87, 349] width 131 height 31
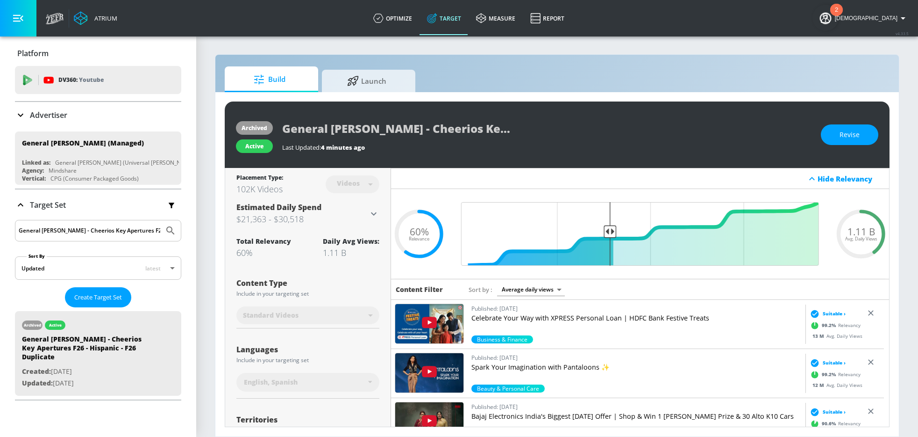
click at [81, 266] on body "Atrium optimize Target measure Report optimize Target measure Report v 4.33.5 I…" at bounding box center [459, 218] width 918 height 437
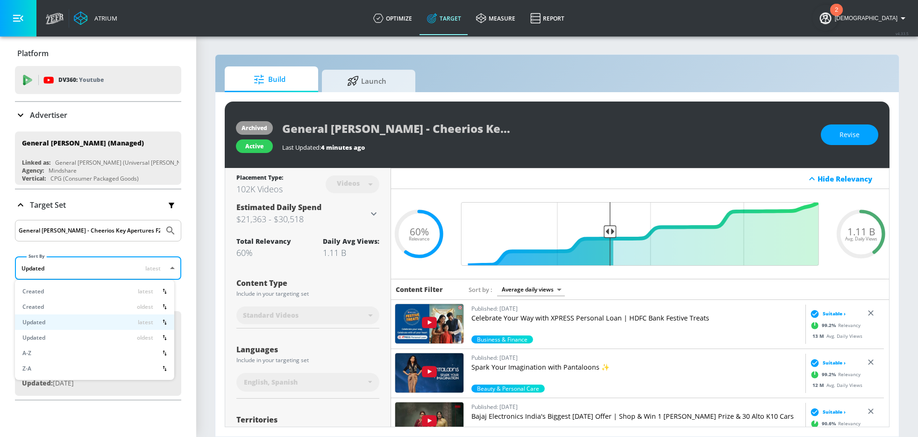
click at [131, 246] on div at bounding box center [459, 218] width 918 height 437
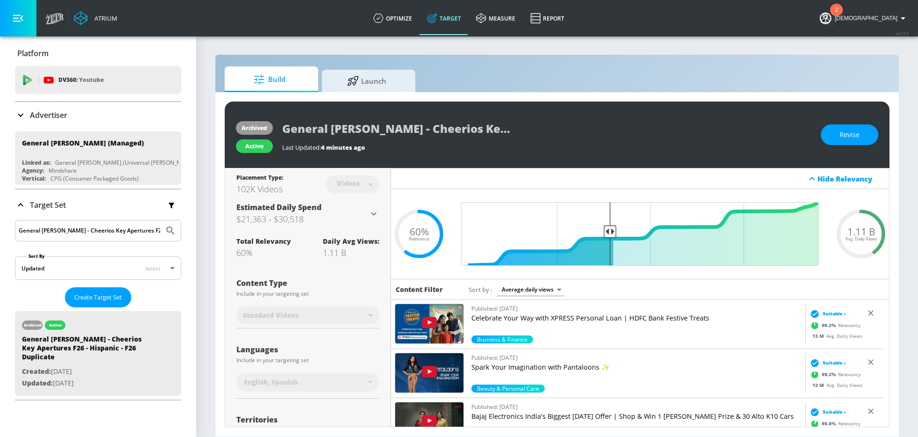
click at [138, 230] on input "General [PERSON_NAME] - Cheerios Key Apertures F26 - Aging Adults - TS" at bounding box center [90, 230] width 142 height 12
click at [57, 233] on input "General [PERSON_NAME] - Cheerios Key Apertures F26 - Aging Adults - TS" at bounding box center [90, 230] width 142 height 12
click at [45, 297] on div "Create Target Set" at bounding box center [98, 297] width 166 height 20
drag, startPoint x: 151, startPoint y: 232, endPoint x: -2, endPoint y: 235, distance: 153.3
click at [0, 235] on html "Atrium optimize Target measure Report optimize Target measure Report v 4.33.5 I…" at bounding box center [459, 218] width 918 height 437
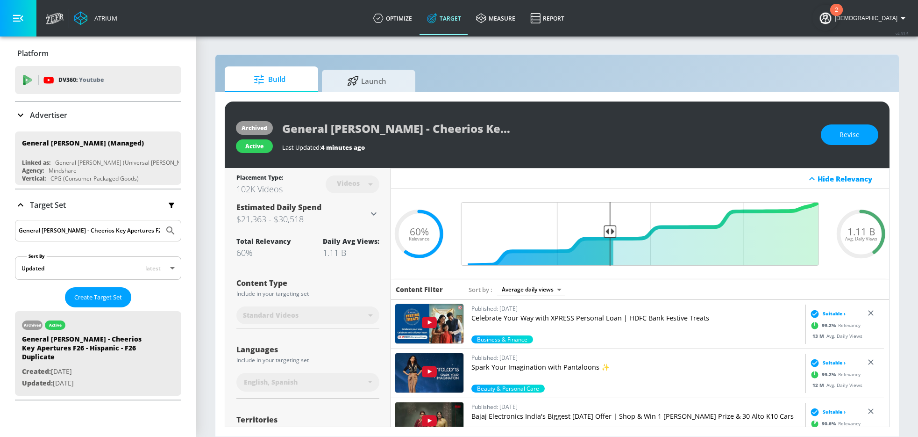
scroll to position [0, 29]
drag, startPoint x: 19, startPoint y: 230, endPoint x: 333, endPoint y: 251, distance: 314.8
click at [333, 251] on div "Atrium optimize Target measure Report optimize Target measure Report v 4.33.5 I…" at bounding box center [459, 218] width 918 height 437
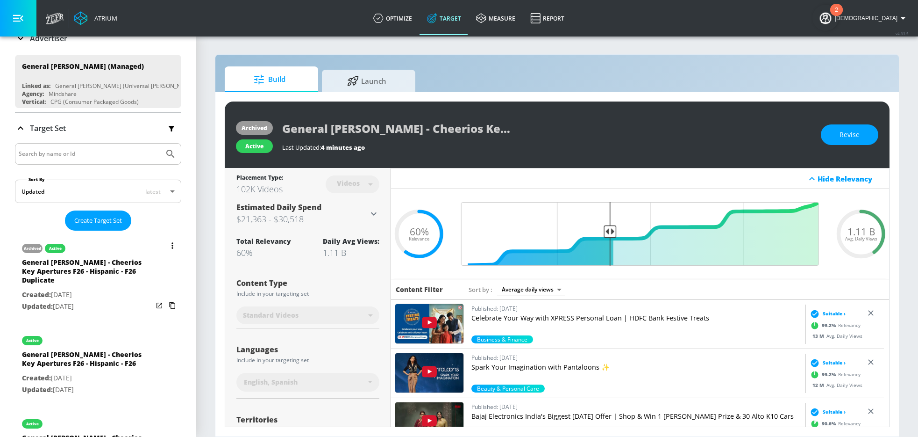
scroll to position [109, 0]
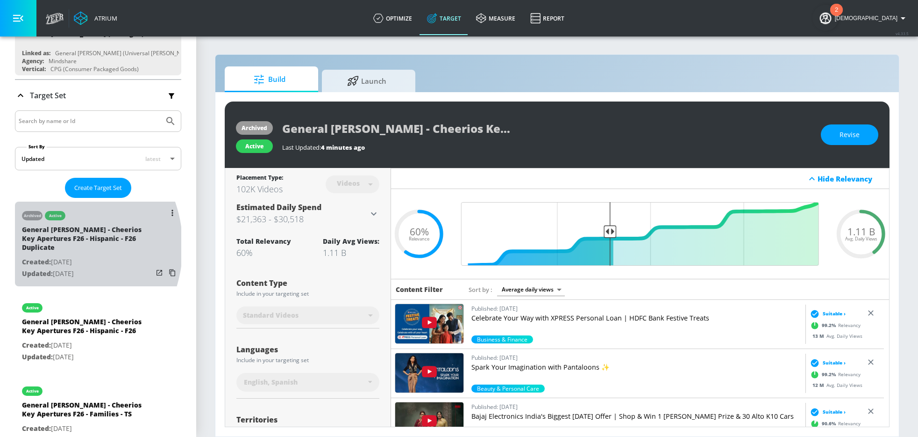
click at [47, 246] on div "General Mills - Cheerios Key Apertures F26 - Hispanic - F26 Duplicate" at bounding box center [87, 240] width 131 height 31
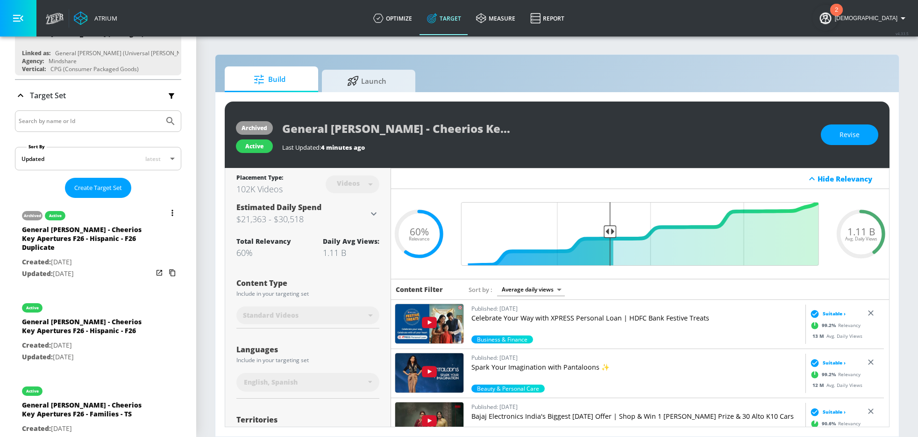
click at [95, 239] on div "General Mills - Cheerios Key Apertures F26 - Hispanic - F26 Duplicate" at bounding box center [87, 240] width 131 height 31
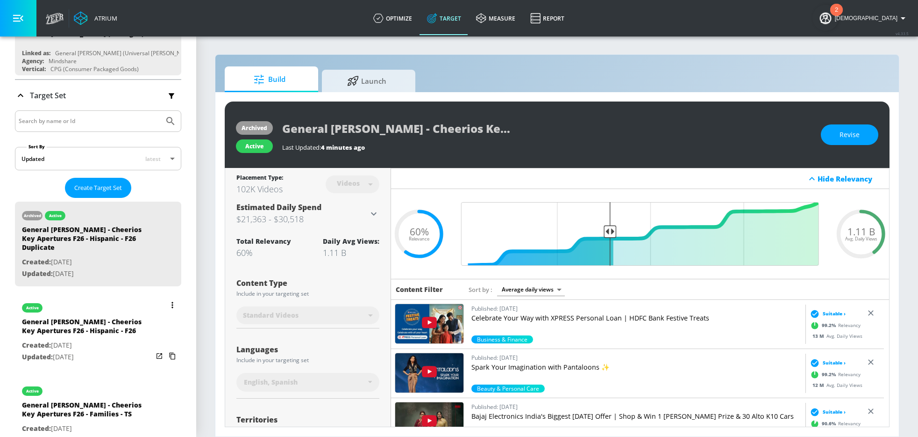
scroll to position [173, 0]
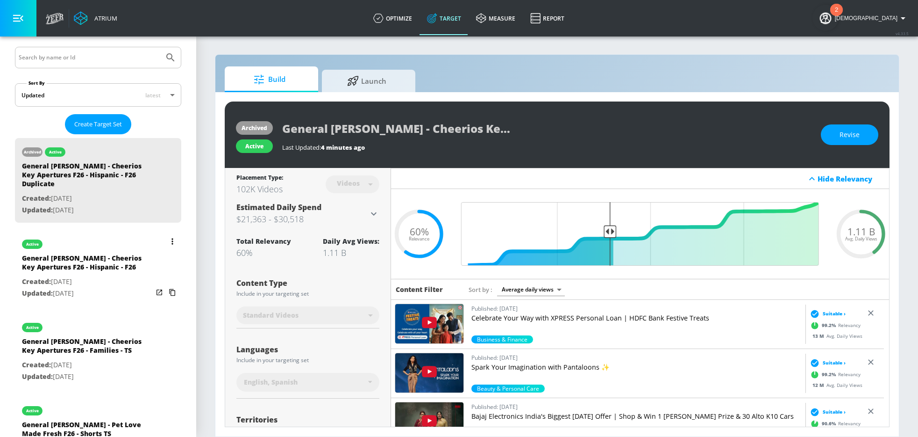
click at [108, 282] on p "Created: [DATE]" at bounding box center [87, 282] width 131 height 12
type input "General [PERSON_NAME] - Cheerios Key Apertures F26 - Hispanic - F26"
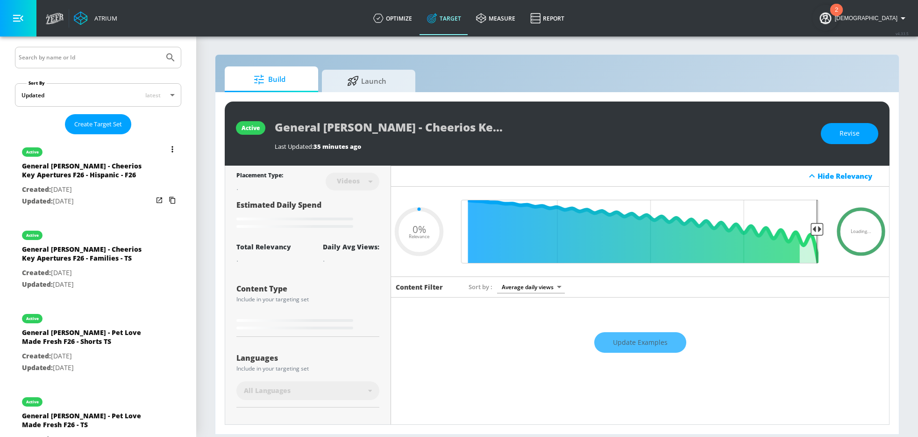
click at [101, 195] on p "Updated: Oct. 14, 2025" at bounding box center [87, 201] width 131 height 12
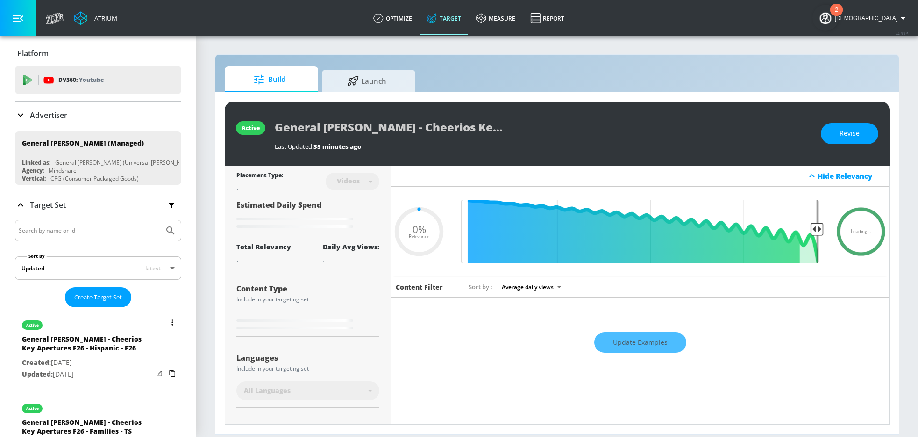
type input "0.6"
click at [82, 343] on div "General [PERSON_NAME] - Cheerios Key Apertures F26 - Hispanic - F26" at bounding box center [87, 345] width 131 height 22
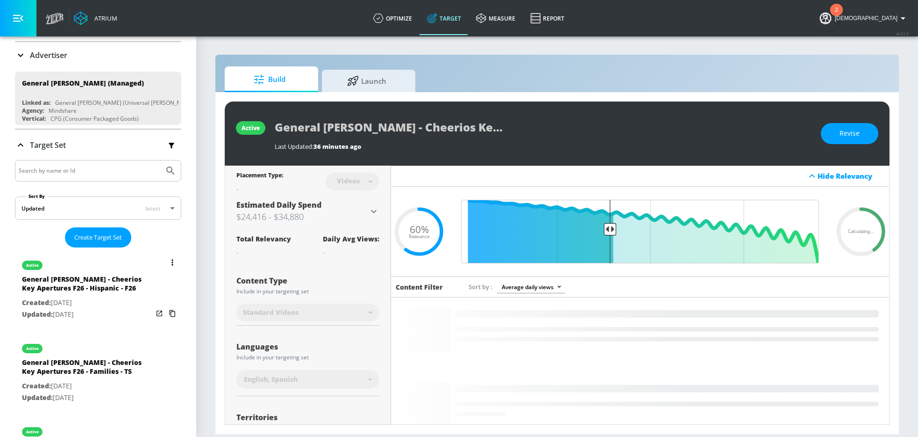
scroll to position [60, 0]
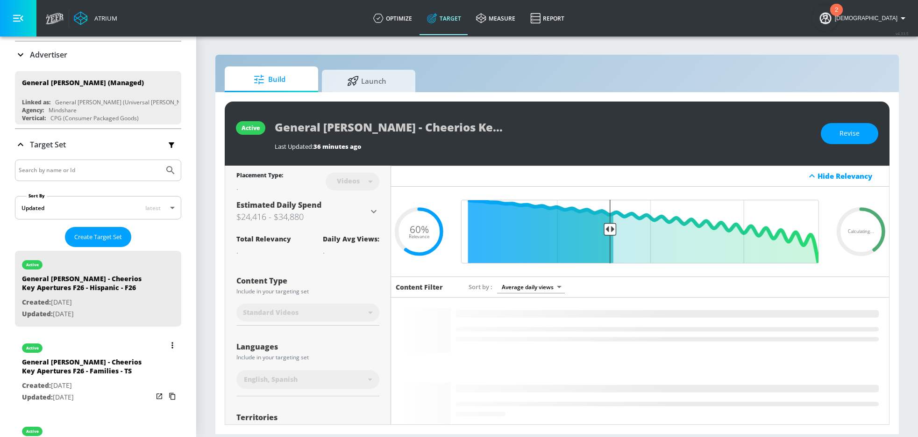
click at [86, 383] on p "Created: [DATE]" at bounding box center [87, 385] width 131 height 12
type input "General [PERSON_NAME] - Cheerios Key Apertures F26 - Families - TS"
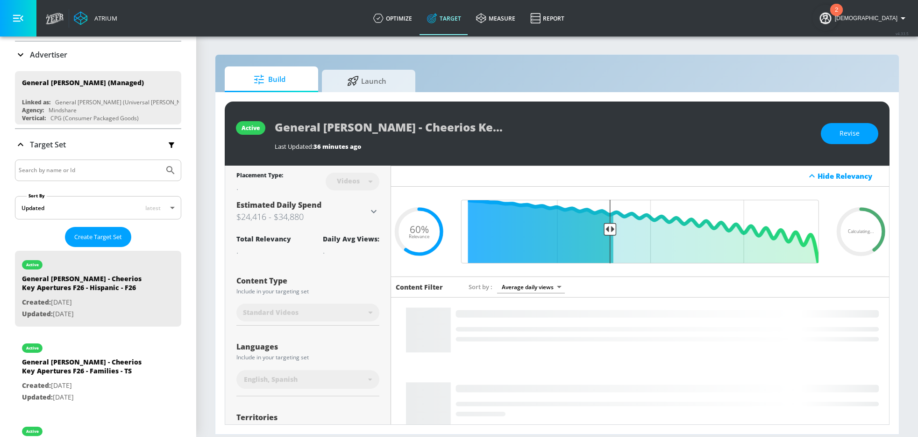
type input "0.05"
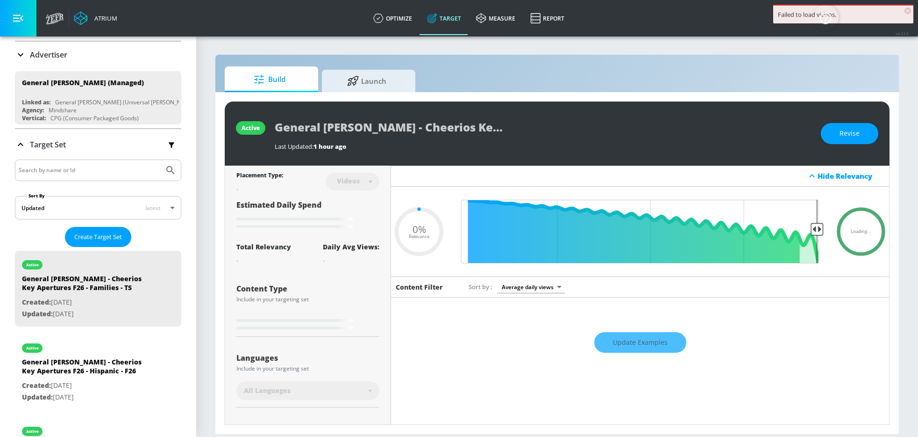
click at [76, 170] on input "Search by name or Id" at bounding box center [90, 170] width 142 height 12
paste input "General [PERSON_NAME] - Cheerios Key Apertures F26 - Aging Adults - TS"
type input "General [PERSON_NAME] - Cheerios Key Apertures F26 - Aging Adults - TS"
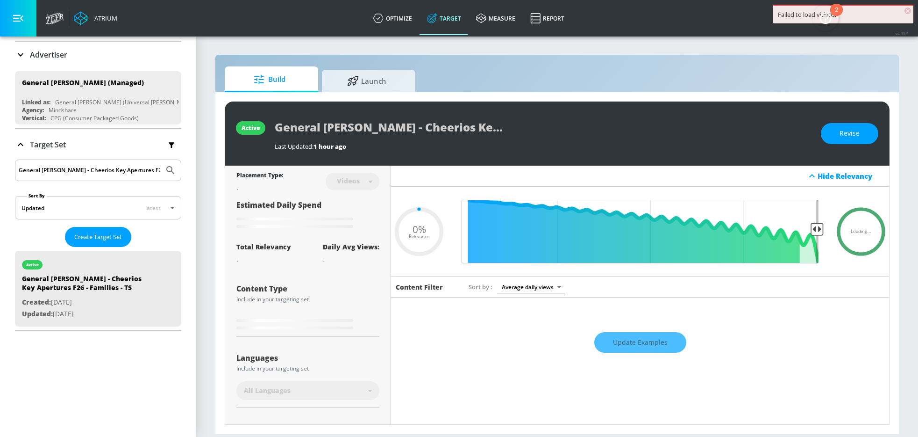
scroll to position [0, 29]
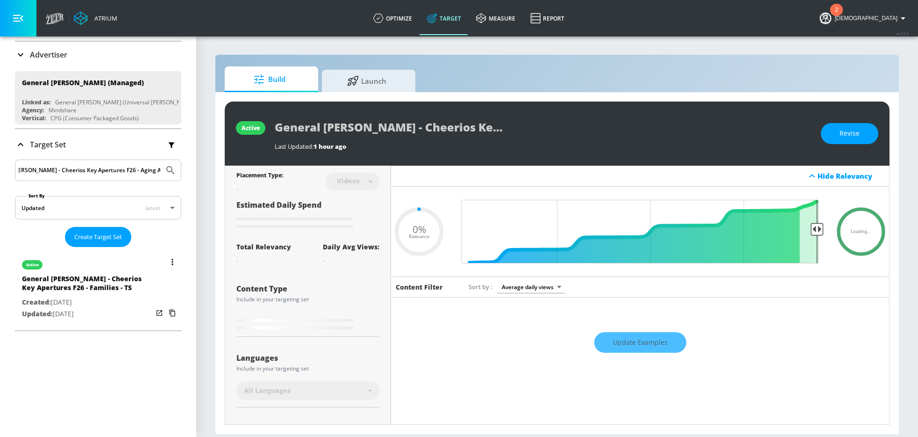
type input "0.6"
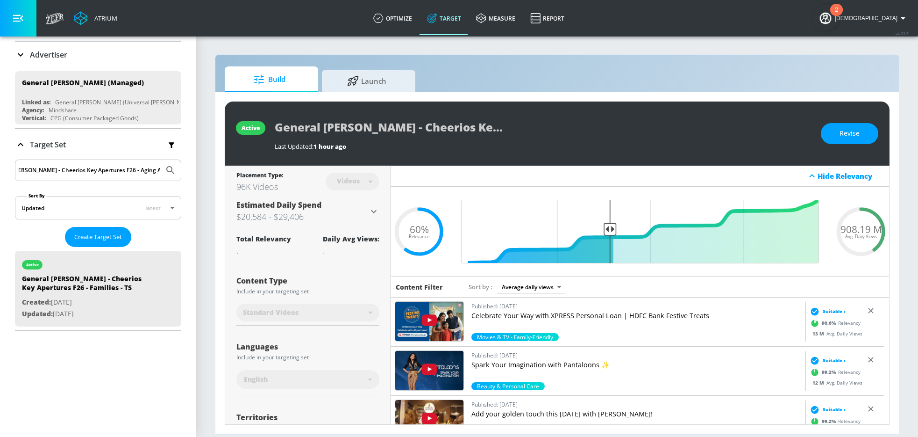
scroll to position [0, 0]
click at [359, 142] on div "Last Updated: 1 hour ago" at bounding box center [543, 146] width 537 height 8
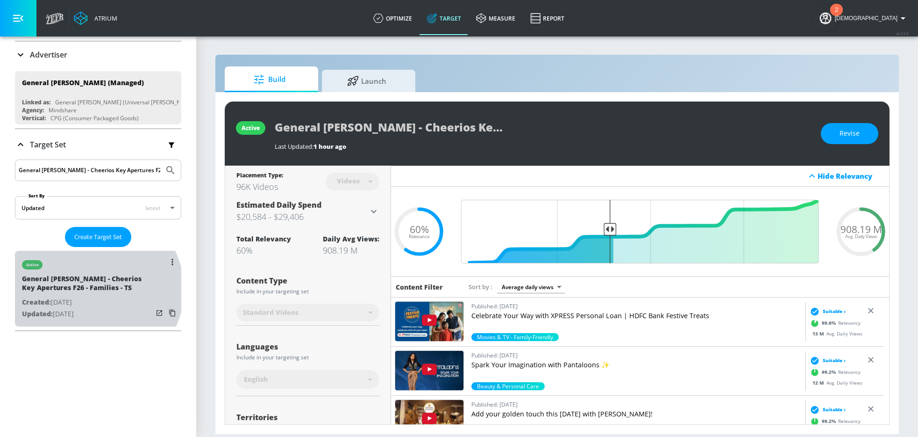
click at [95, 289] on div "General [PERSON_NAME] - Cheerios Key Apertures F26 - Families - TS" at bounding box center [87, 285] width 131 height 22
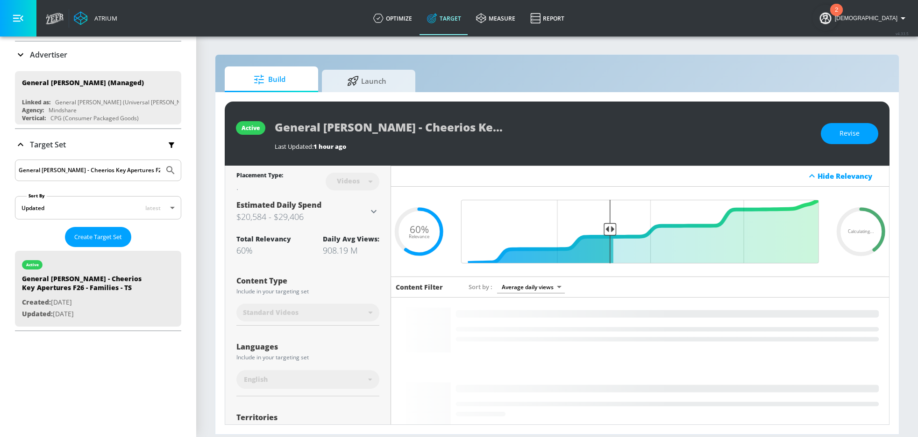
click at [106, 173] on input "General [PERSON_NAME] - Cheerios Key Apertures F26 - Aging Adults - TS" at bounding box center [90, 170] width 142 height 12
drag, startPoint x: 152, startPoint y: 171, endPoint x: -4, endPoint y: 173, distance: 156.1
click at [0, 173] on html "Atrium optimize Target measure Report optimize Target measure Report v 4.33.5 I…" at bounding box center [459, 218] width 918 height 437
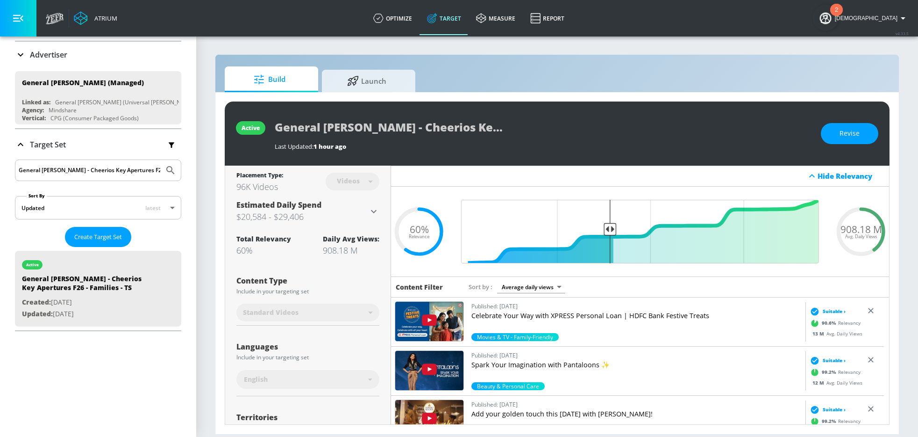
type input "Adults - TS"
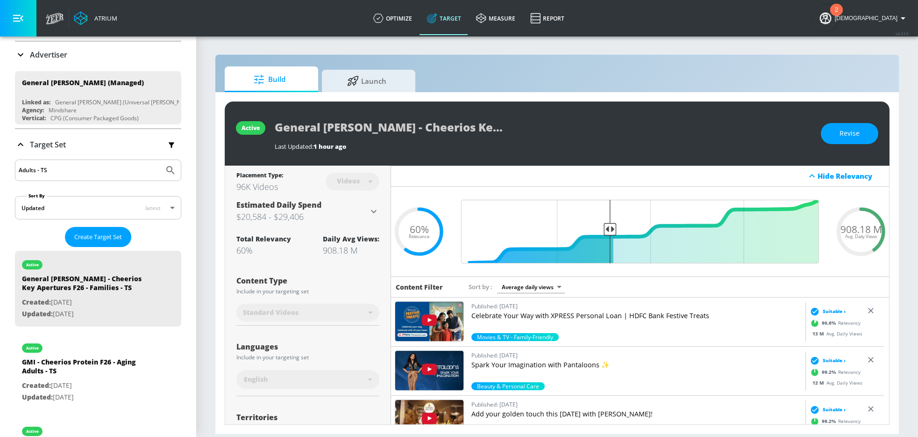
drag, startPoint x: 59, startPoint y: 174, endPoint x: 20, endPoint y: 174, distance: 39.3
click at [20, 174] on input "Adults - TS" at bounding box center [90, 170] width 142 height 12
drag, startPoint x: 54, startPoint y: 170, endPoint x: -4, endPoint y: 170, distance: 58.0
click at [0, 170] on html "Atrium optimize Target measure Report optimize Target measure Report v 4.33.5 I…" at bounding box center [459, 218] width 918 height 437
click at [100, 238] on span "Create Target Set" at bounding box center [98, 236] width 48 height 11
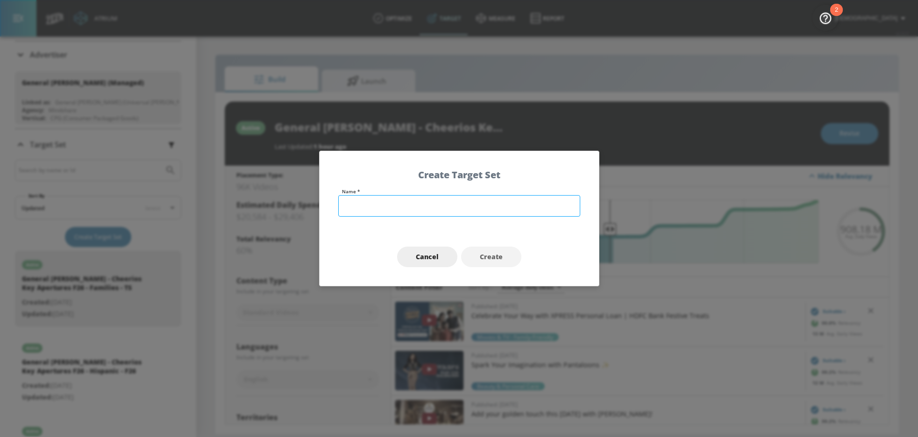
click at [352, 203] on input "text" at bounding box center [459, 205] width 242 height 21
paste input "General [PERSON_NAME] - Cheerios Key Apertures F26 - Aging Adults - TS"
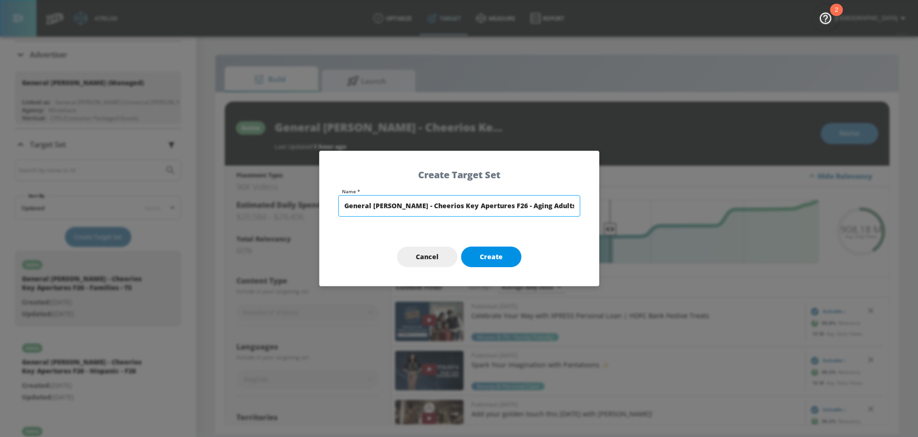
type input "General [PERSON_NAME] - Cheerios Key Apertures F26 - Aging Adults - TS"
click at [489, 256] on span "Create" at bounding box center [491, 257] width 23 height 12
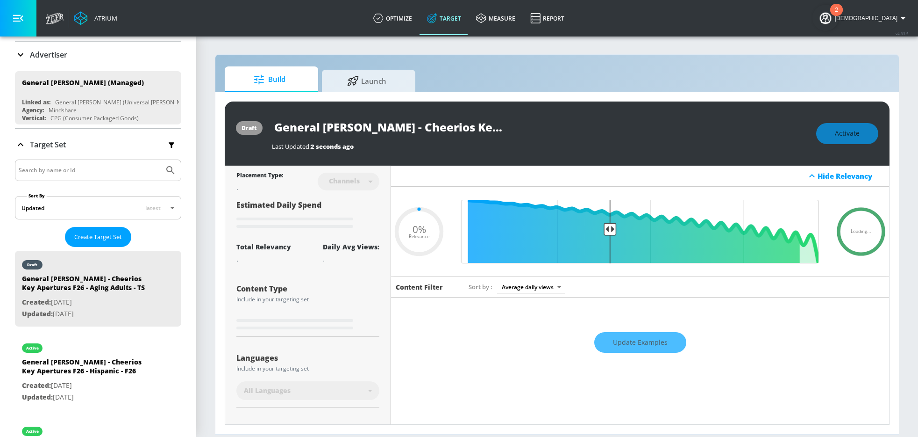
type input "General [PERSON_NAME] - Cheerios Key Apertures F26 - Aging Adults - TS"
type input "channels"
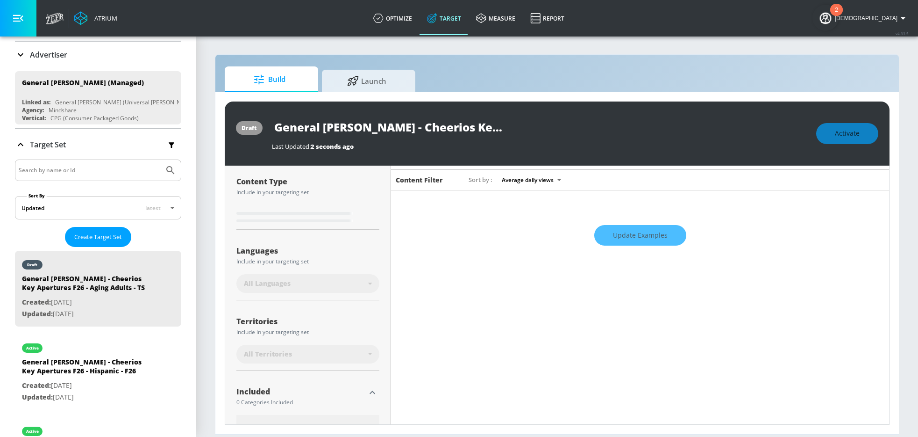
type input "0.6"
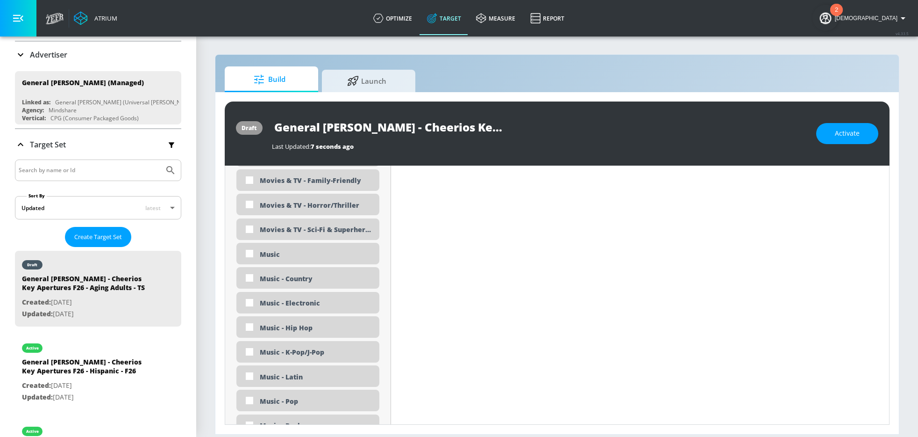
scroll to position [1931, 0]
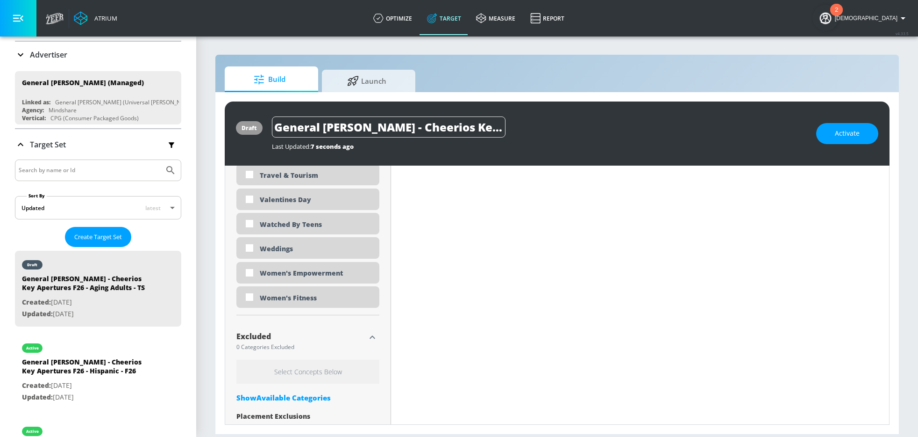
scroll to position [2936, 0]
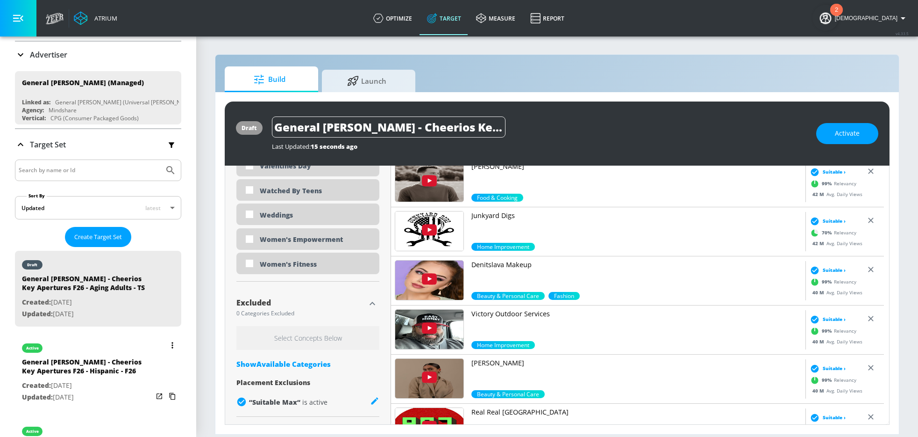
click at [106, 387] on p "Created: [DATE]" at bounding box center [87, 385] width 131 height 12
type input "General [PERSON_NAME] - Cheerios Key Apertures F26 - Hispanic - F26"
type input "videos"
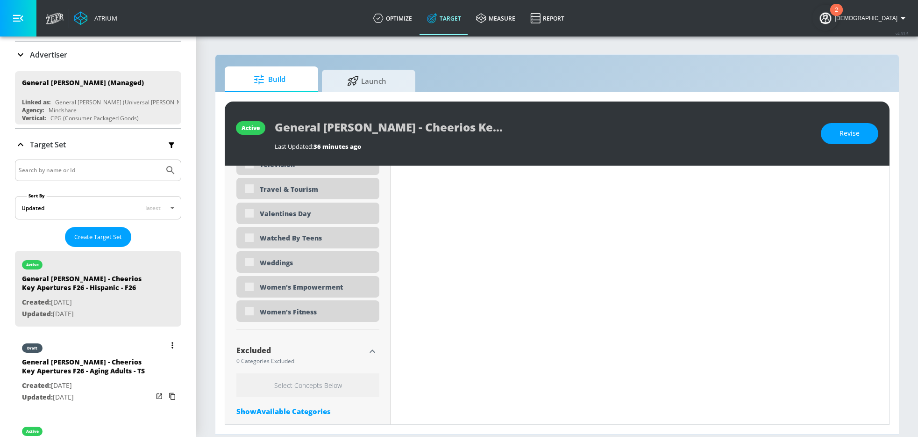
scroll to position [2984, 0]
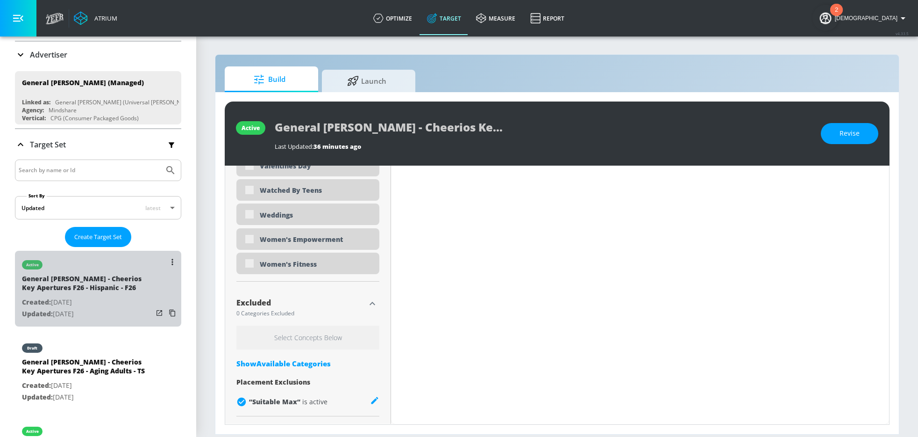
click at [102, 299] on p "Created: [DATE]" at bounding box center [87, 302] width 131 height 12
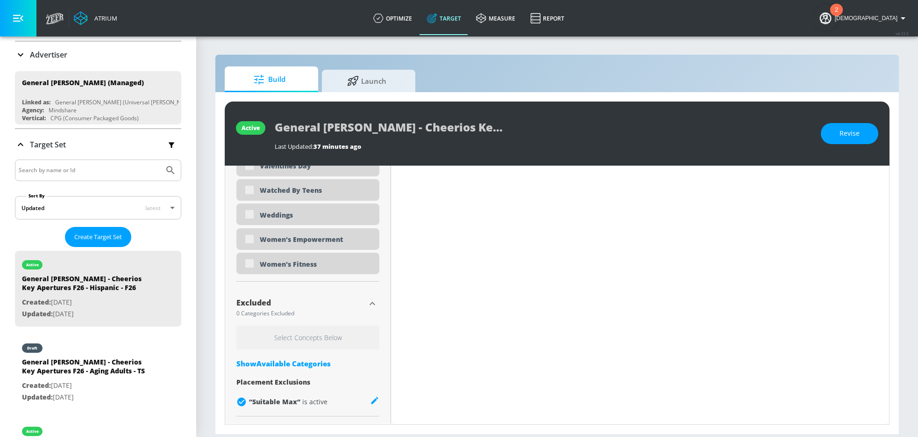
scroll to position [2984, 0]
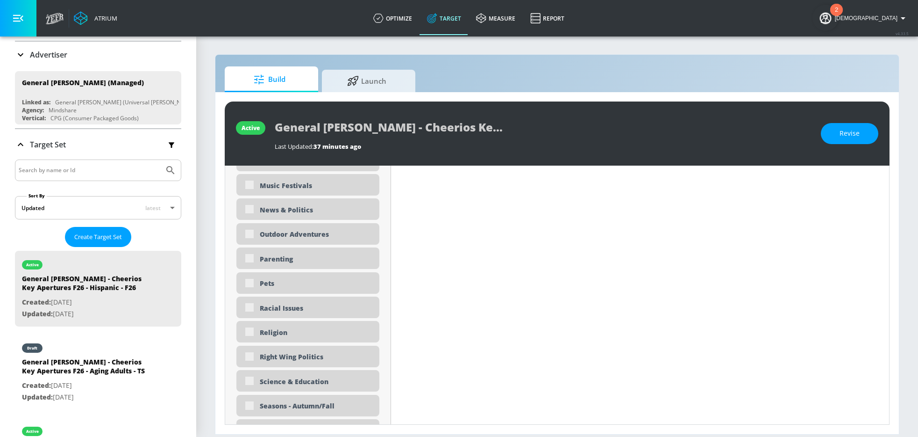
type input "0.6"
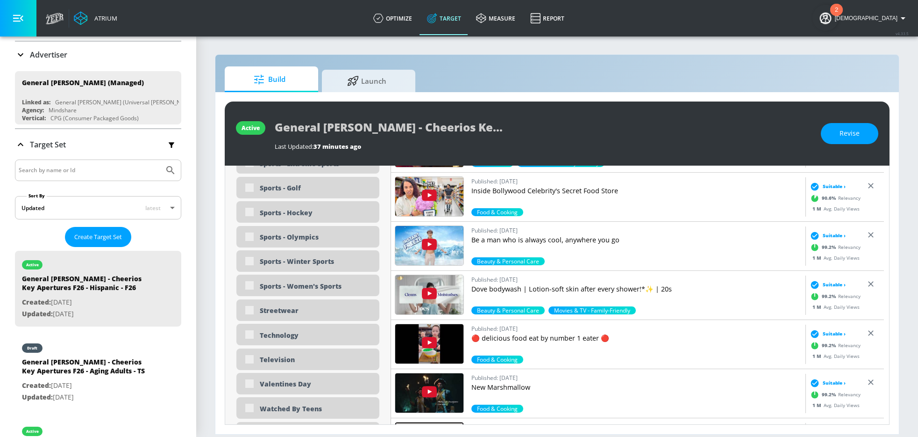
scroll to position [2872, 0]
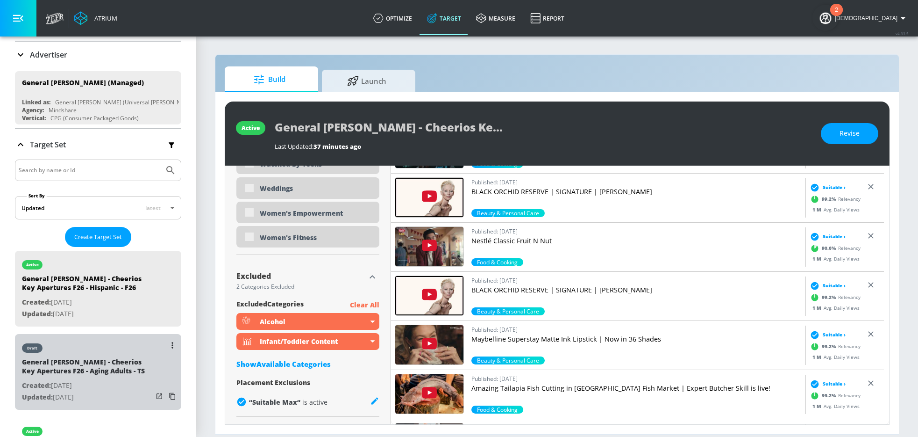
click at [115, 379] on p "Created: [DATE]" at bounding box center [87, 385] width 131 height 12
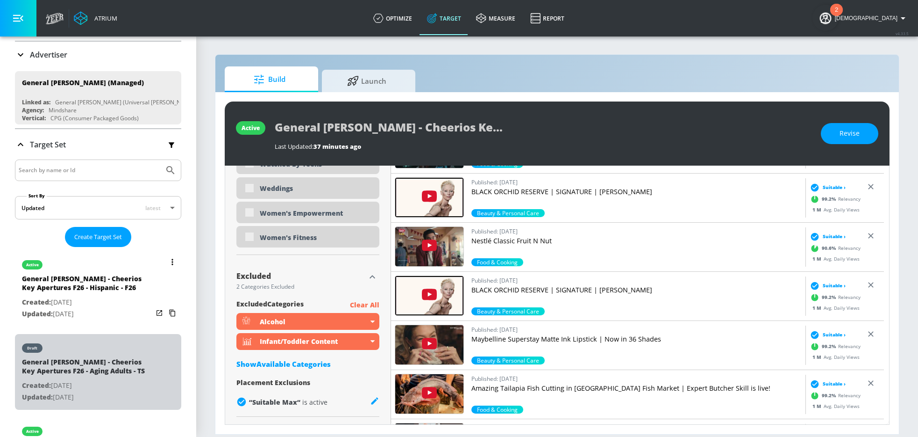
type input "General [PERSON_NAME] - Cheerios Key Apertures F26 - Aging Adults - TS"
type input "channels"
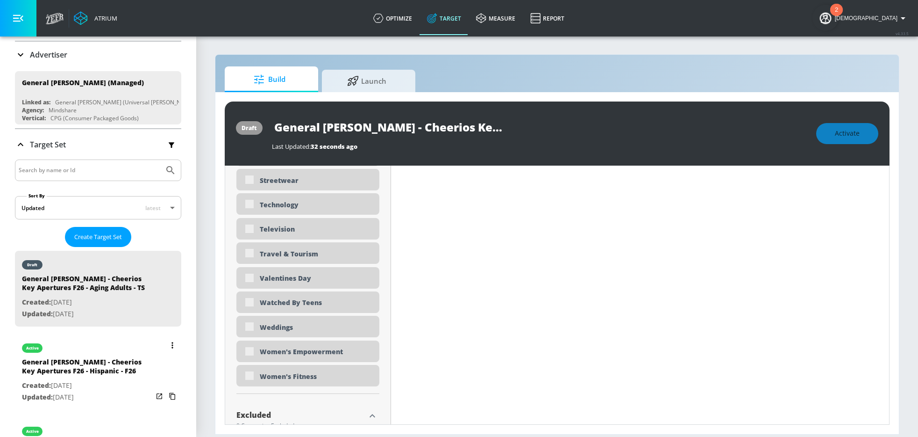
scroll to position [2984, 0]
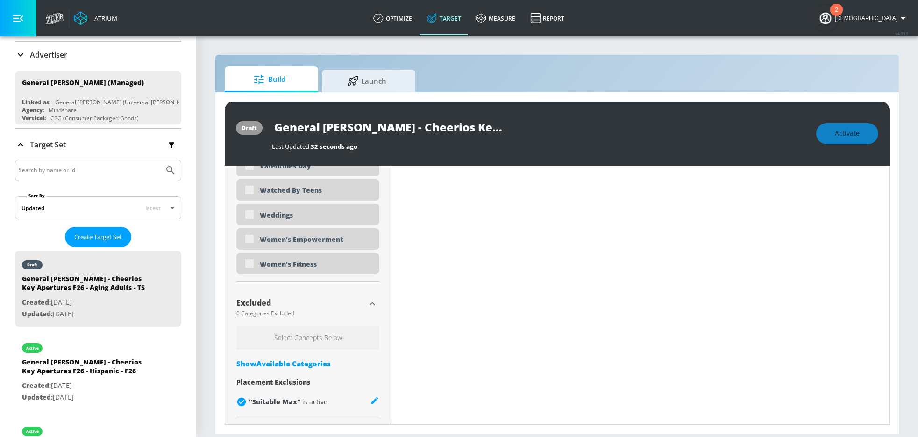
click at [297, 364] on div "Show Available Categories" at bounding box center [307, 362] width 143 height 9
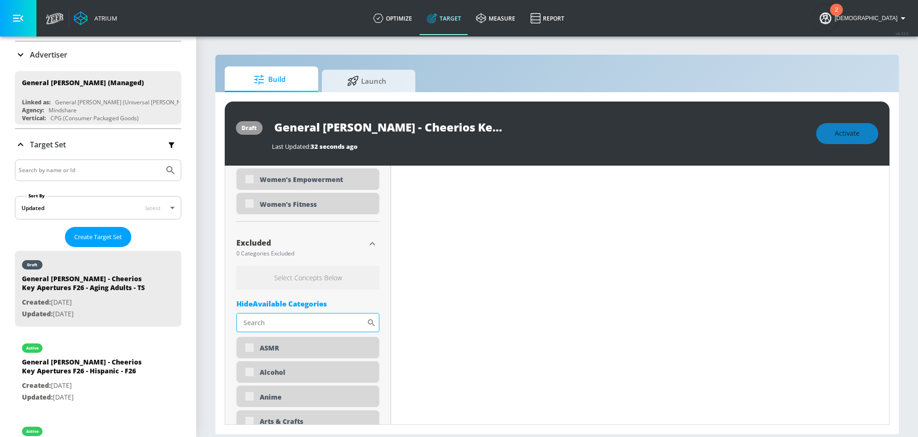
scroll to position [3046, 0]
click at [274, 374] on div "Alcohol" at bounding box center [307, 369] width 143 height 21
type input "0.6"
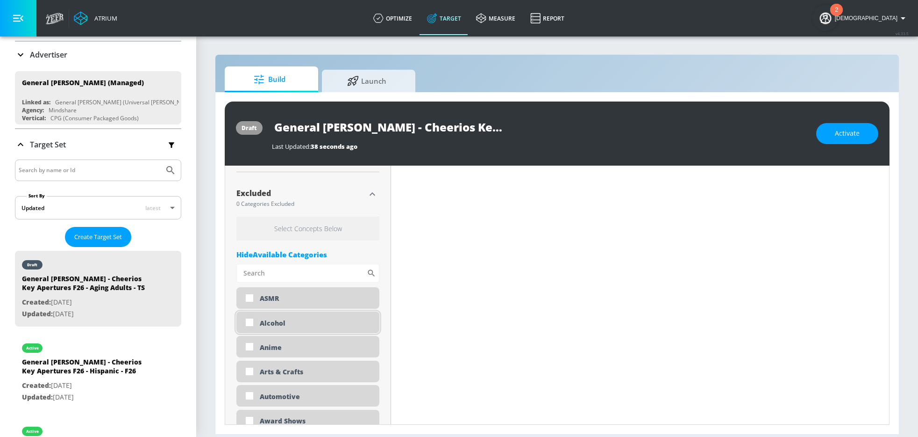
scroll to position [2998, 0]
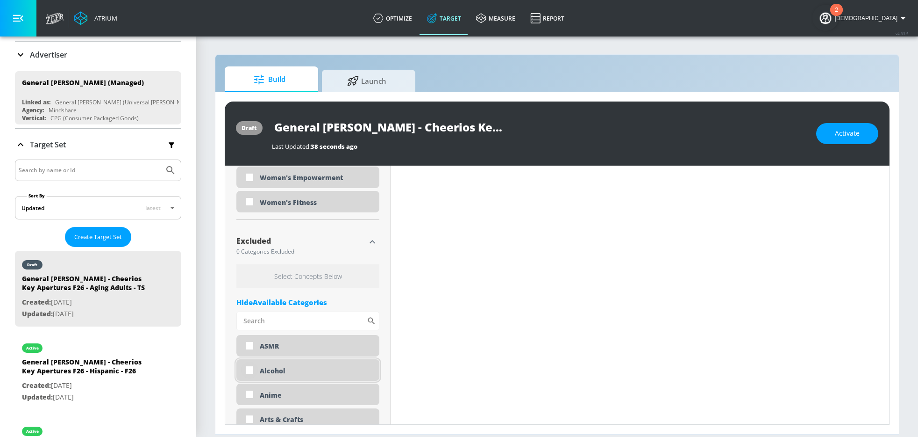
click at [252, 369] on input "checkbox" at bounding box center [249, 369] width 17 height 17
checkbox input "true"
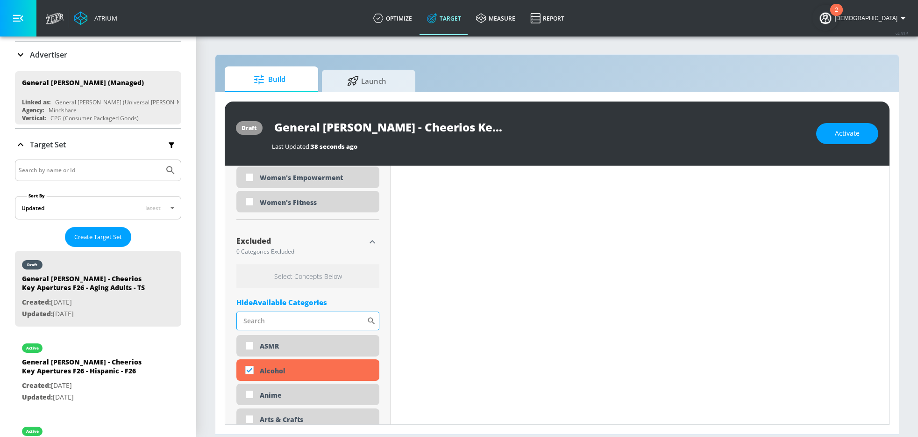
click at [265, 319] on input "Sort By" at bounding box center [301, 320] width 130 height 19
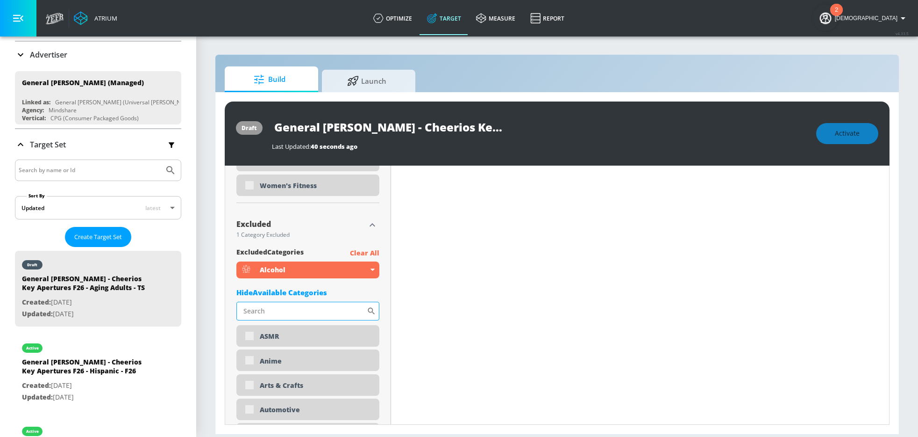
scroll to position [2982, 0]
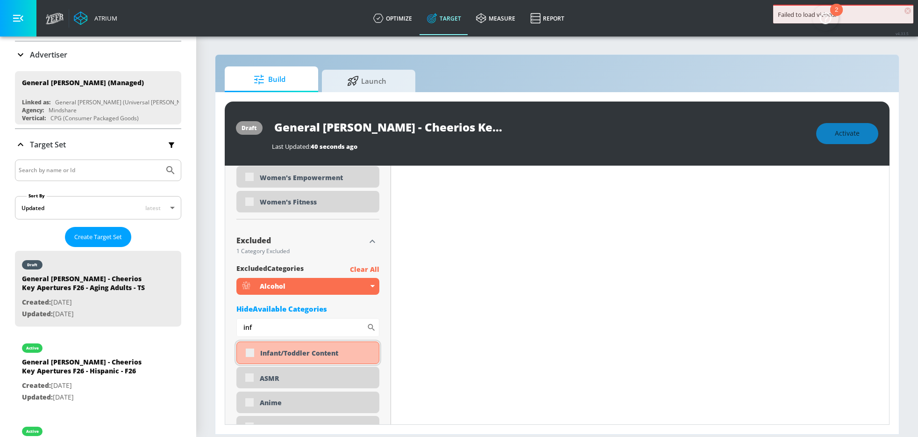
type input "inf"
click at [249, 351] on div "Infant/Toddler Content" at bounding box center [307, 352] width 143 height 22
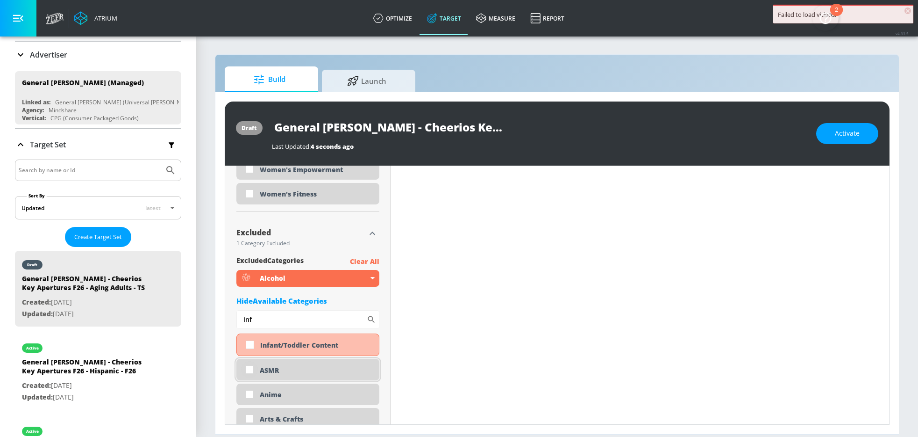
scroll to position [2974, 0]
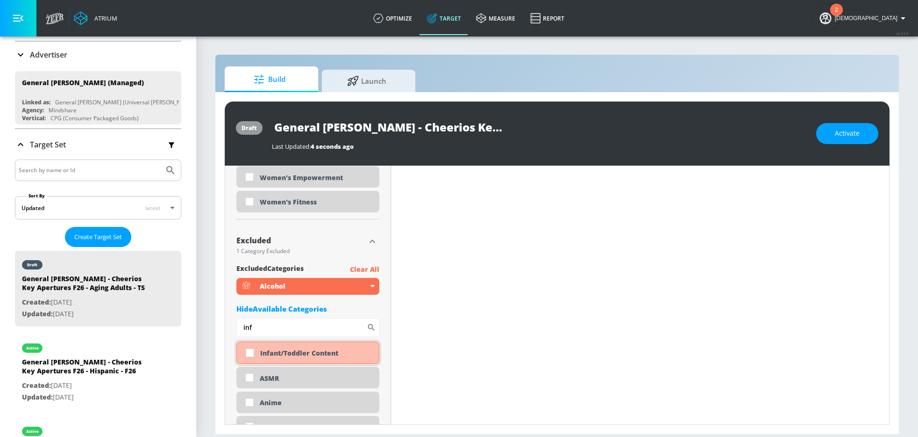
click at [249, 355] on input "checkbox" at bounding box center [250, 352] width 17 height 17
checkbox input "true"
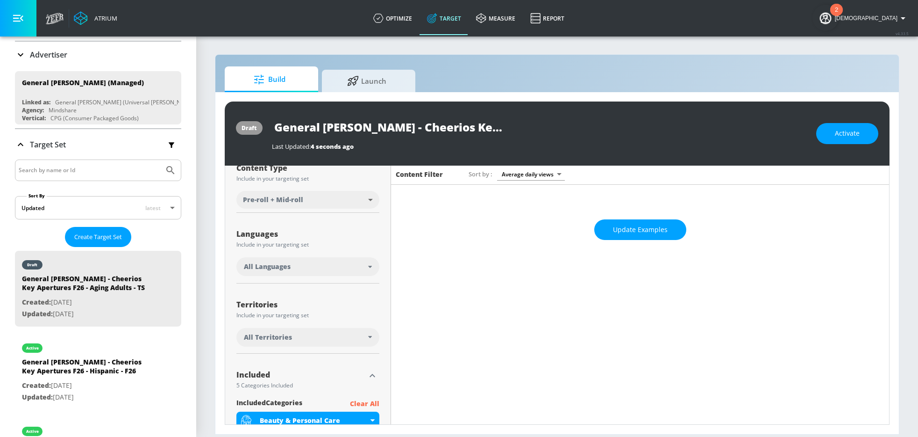
scroll to position [220, 0]
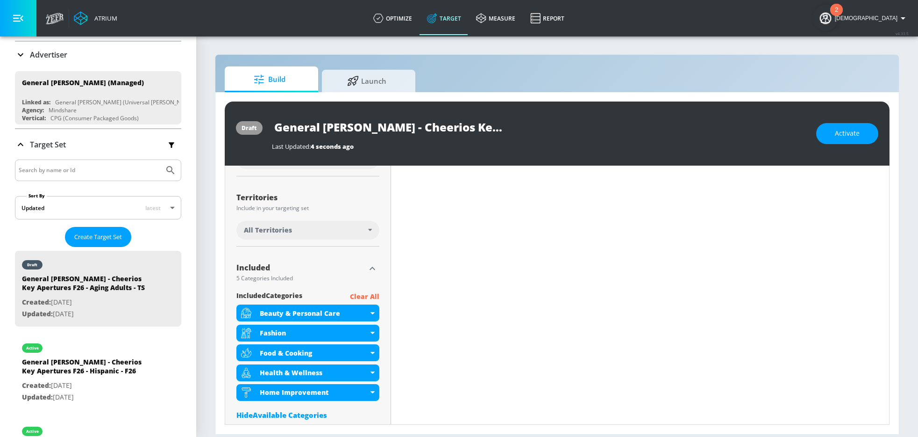
click at [359, 296] on p "Clear All" at bounding box center [364, 297] width 29 height 12
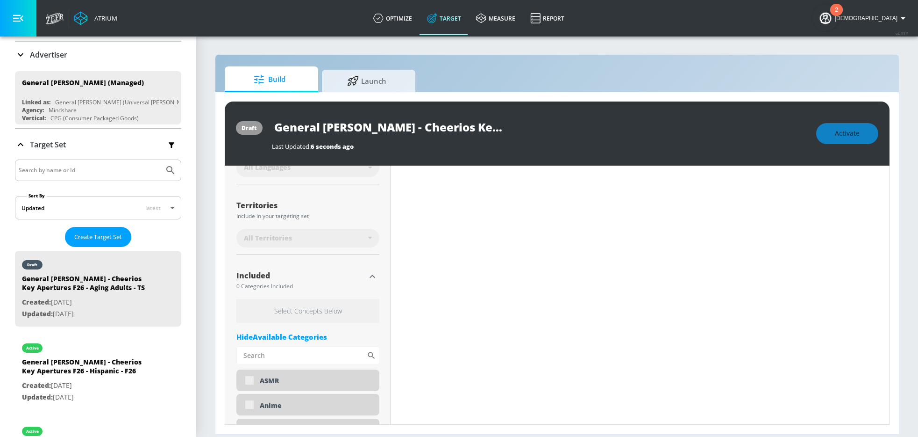
scroll to position [228, 0]
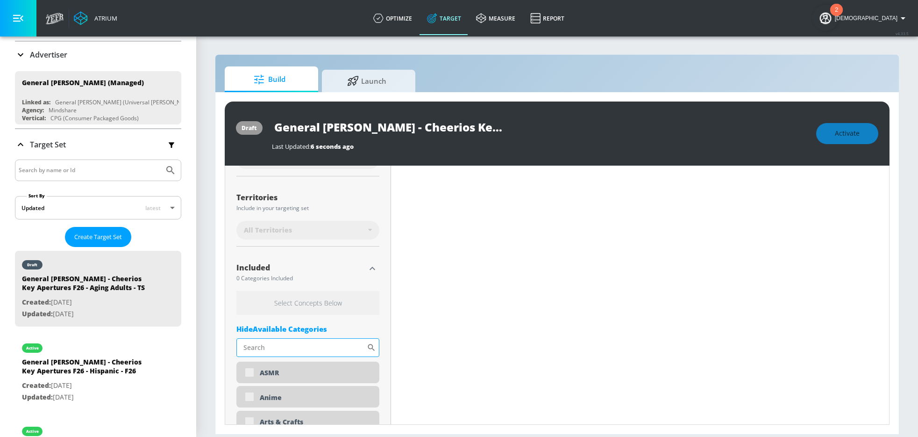
click at [268, 342] on input "Sort By" at bounding box center [301, 347] width 130 height 19
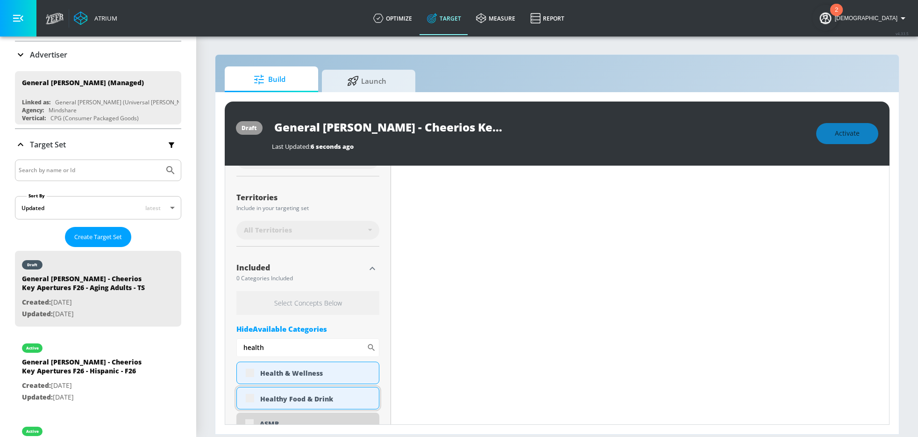
type input "health"
click at [249, 395] on div "Healthy Food & Drink" at bounding box center [307, 398] width 143 height 22
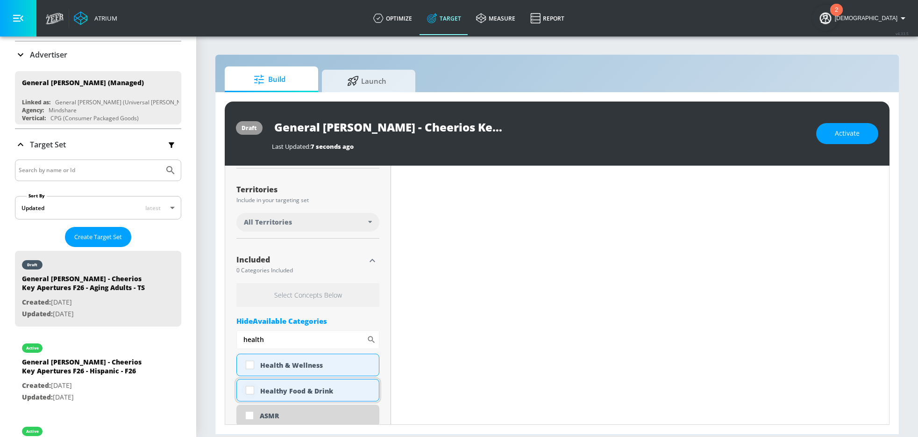
scroll to position [220, 0]
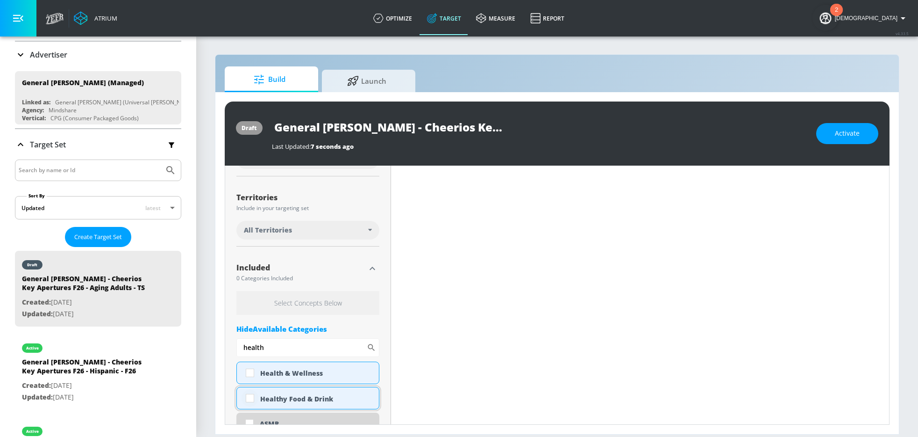
click at [250, 396] on input "checkbox" at bounding box center [250, 397] width 17 height 17
checkbox input "true"
click at [249, 374] on input "checkbox" at bounding box center [250, 372] width 17 height 17
checkbox input "true"
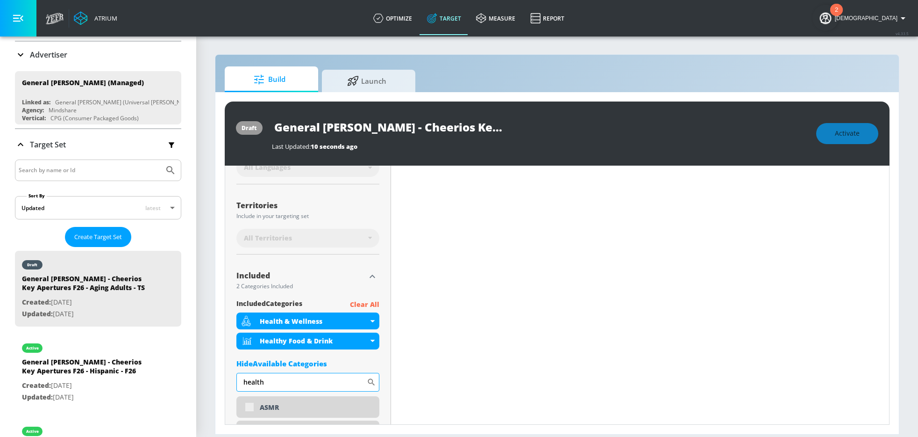
scroll to position [228, 0]
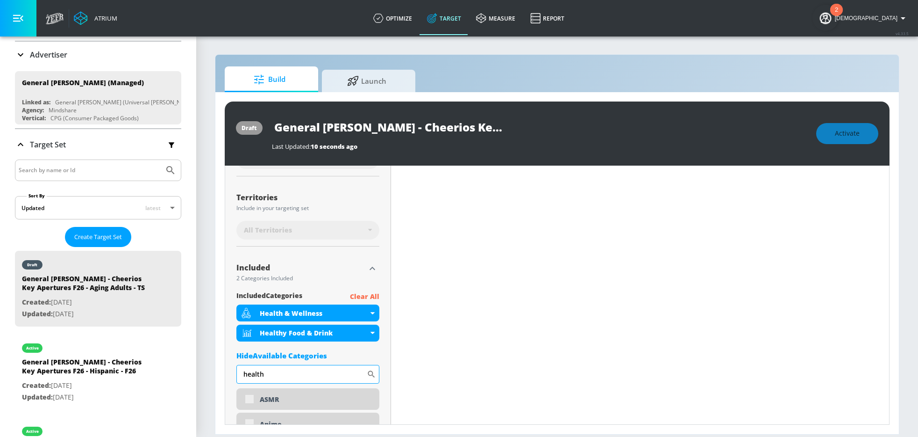
click at [273, 372] on input "health" at bounding box center [301, 374] width 130 height 19
type input "h"
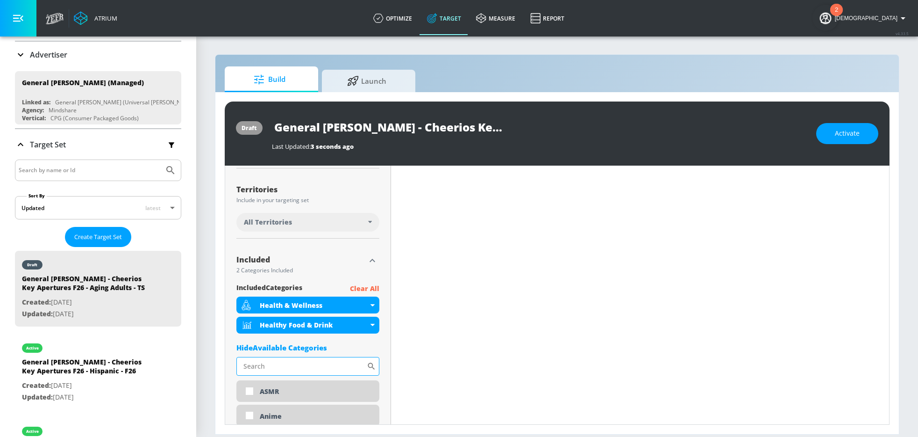
scroll to position [220, 0]
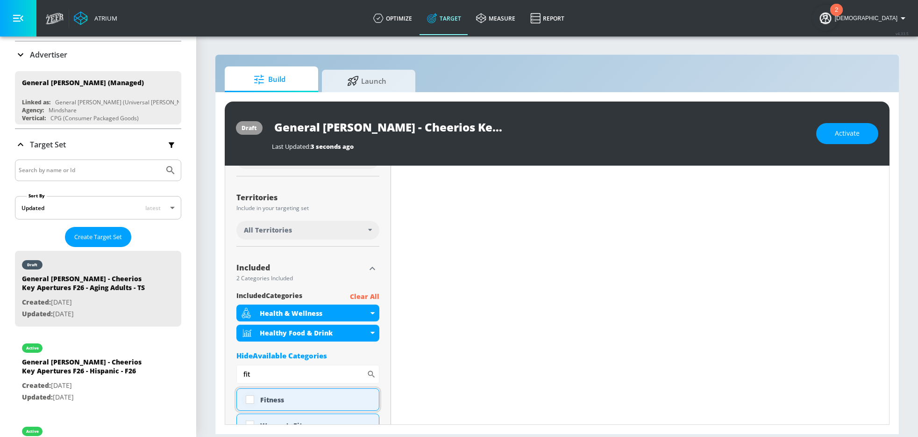
type input "fit"
click at [252, 396] on input "checkbox" at bounding box center [250, 399] width 17 height 17
checkbox input "true"
click at [262, 376] on input "fit" at bounding box center [301, 374] width 130 height 19
type input "f"
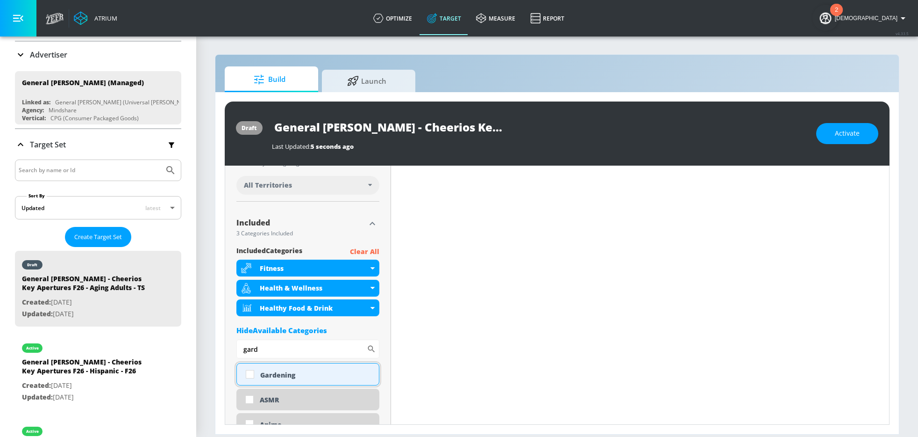
scroll to position [257, 0]
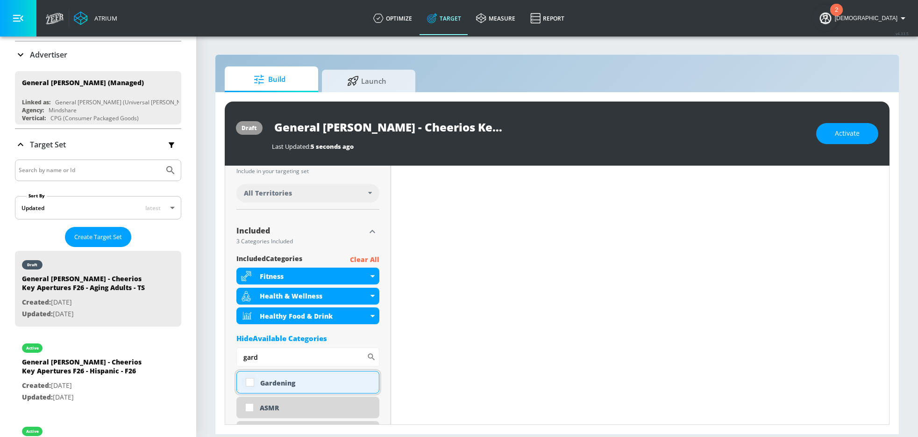
type input "gard"
click at [252, 387] on input "checkbox" at bounding box center [250, 381] width 17 height 17
checkbox input "true"
click at [275, 359] on input "gard" at bounding box center [301, 356] width 130 height 19
type input "g"
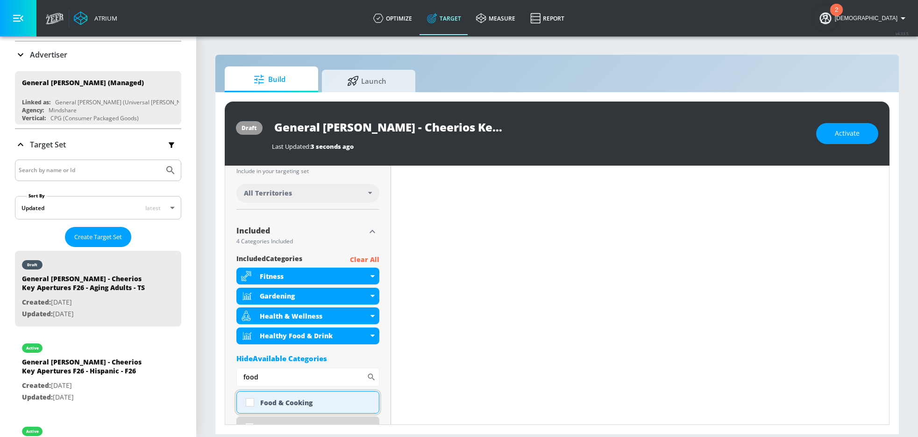
type input "food"
click at [250, 403] on input "checkbox" at bounding box center [250, 402] width 17 height 17
checkbox input "true"
click at [267, 378] on input "food" at bounding box center [301, 376] width 130 height 19
type input "f"
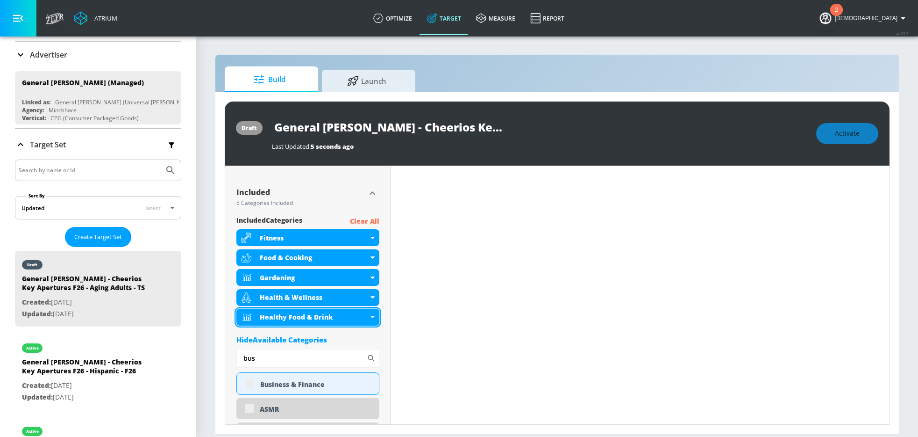
scroll to position [304, 0]
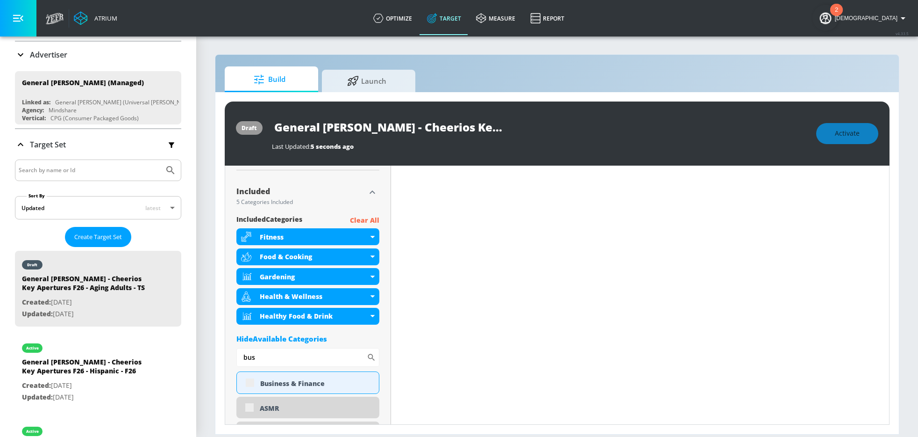
click at [263, 358] on input "bus" at bounding box center [301, 357] width 130 height 19
type input "b"
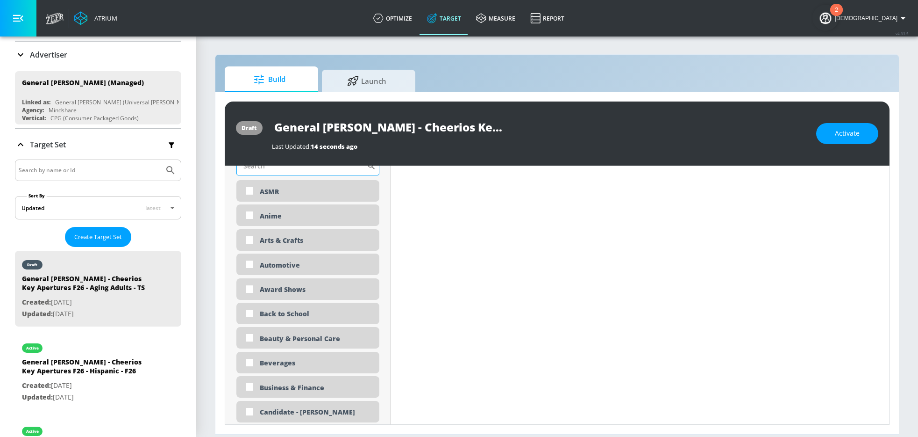
scroll to position [520, 0]
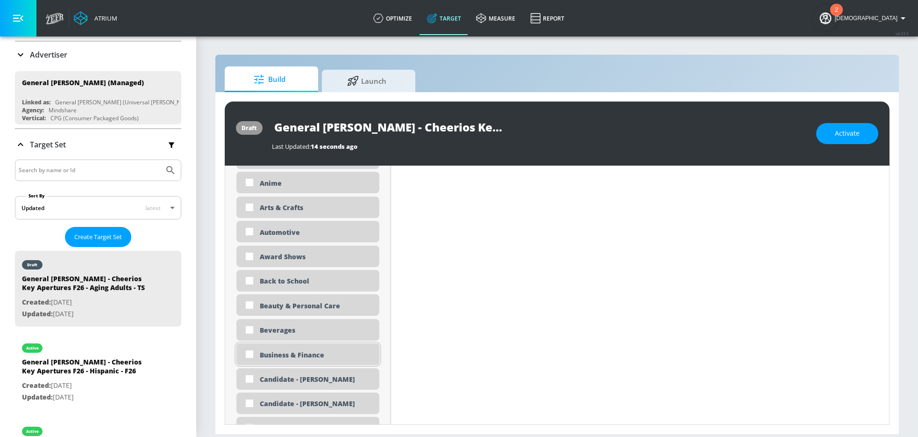
click at [253, 354] on input "checkbox" at bounding box center [249, 353] width 17 height 17
checkbox input "true"
click at [251, 332] on input "checkbox" at bounding box center [249, 329] width 17 height 17
checkbox input "true"
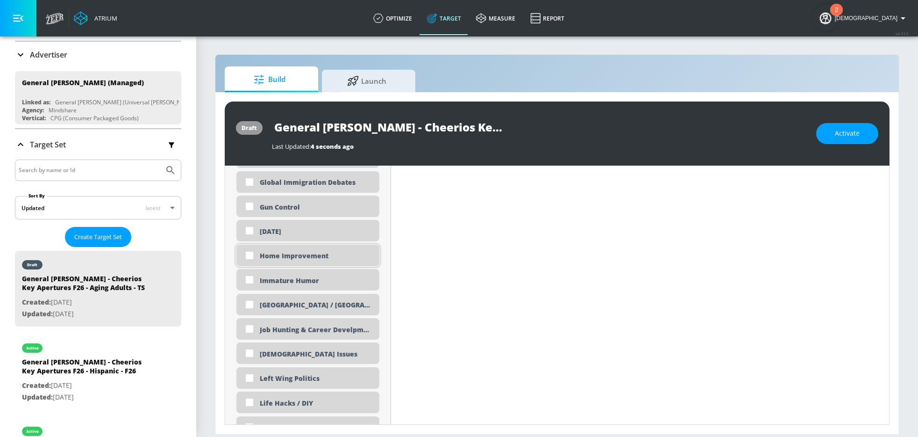
scroll to position [1458, 0]
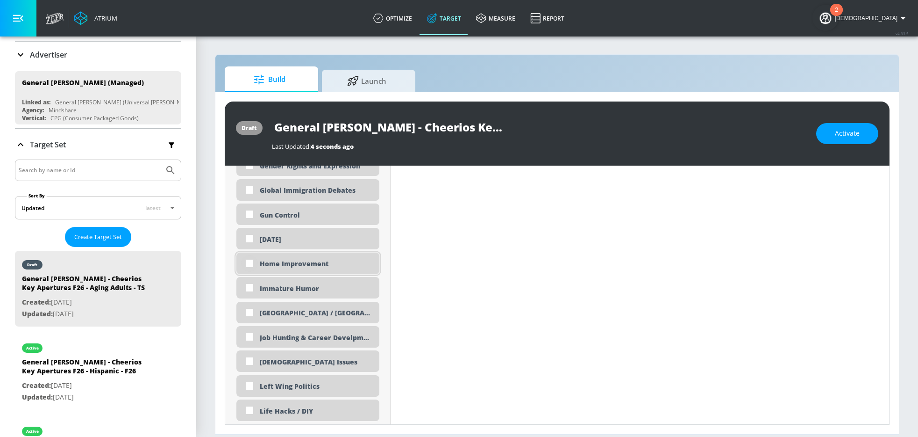
click at [250, 264] on input "checkbox" at bounding box center [249, 263] width 17 height 17
checkbox input "true"
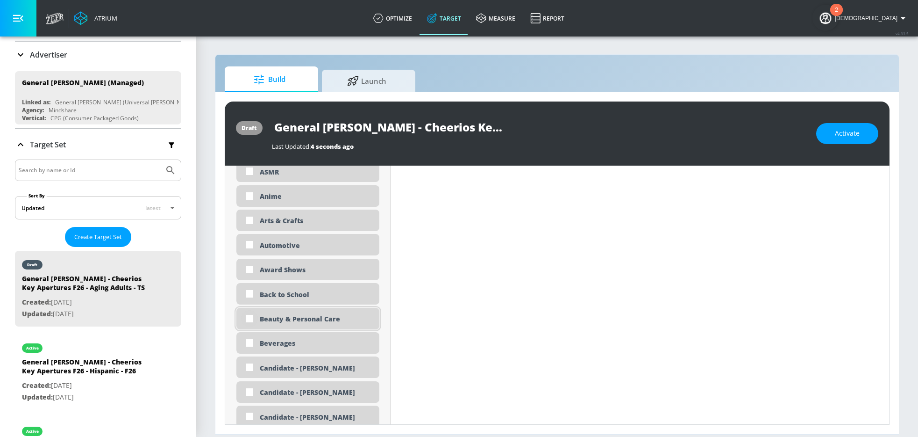
scroll to position [558, 0]
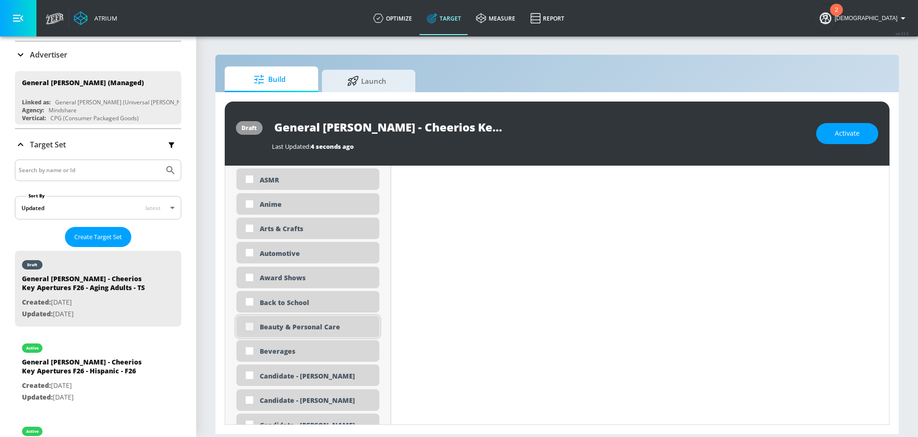
click at [250, 328] on input "checkbox" at bounding box center [249, 326] width 17 height 17
checkbox input "true"
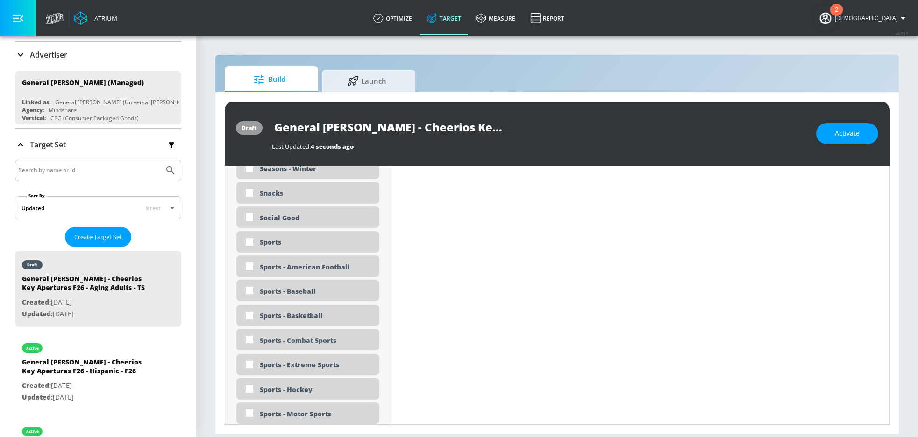
scroll to position [2391, 0]
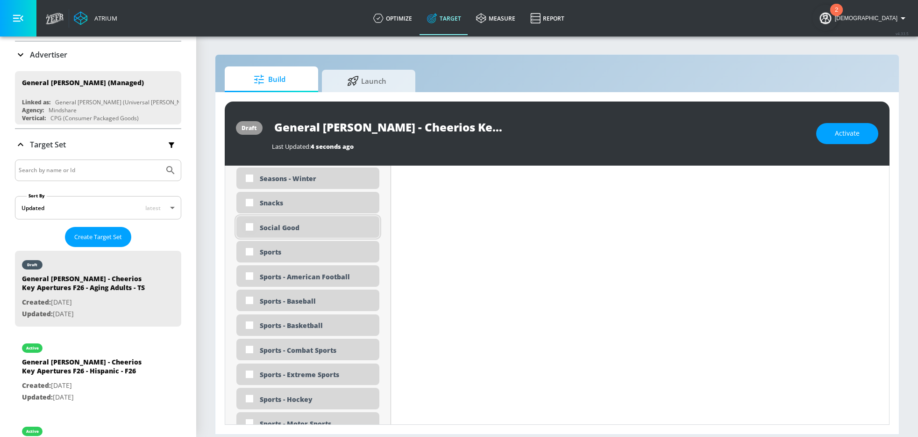
click at [247, 230] on input "checkbox" at bounding box center [249, 226] width 17 height 17
checkbox input "true"
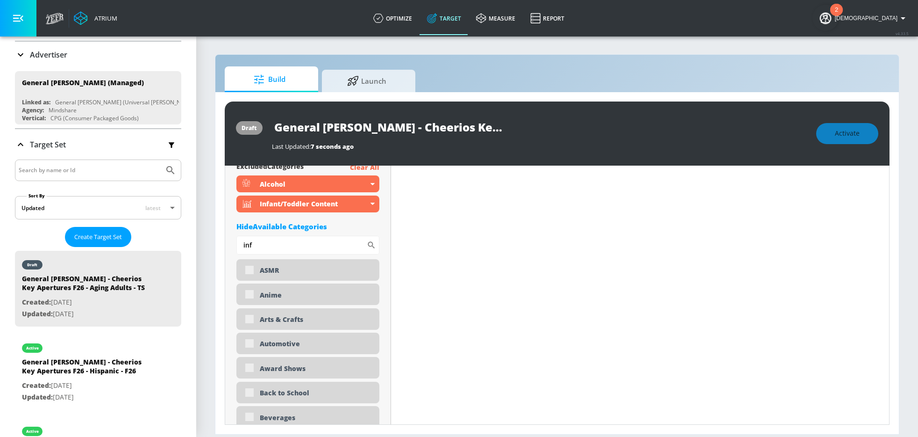
scroll to position [3036, 0]
click at [304, 229] on div "Hide Available Categories" at bounding box center [307, 225] width 143 height 9
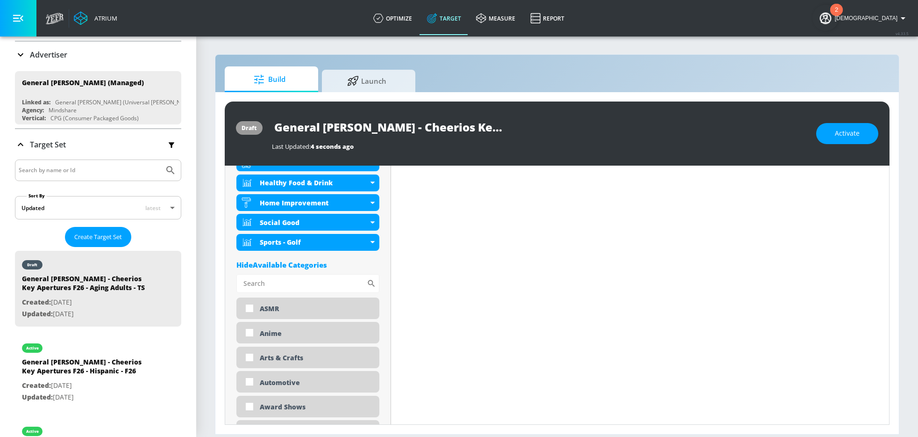
scroll to position [466, 0]
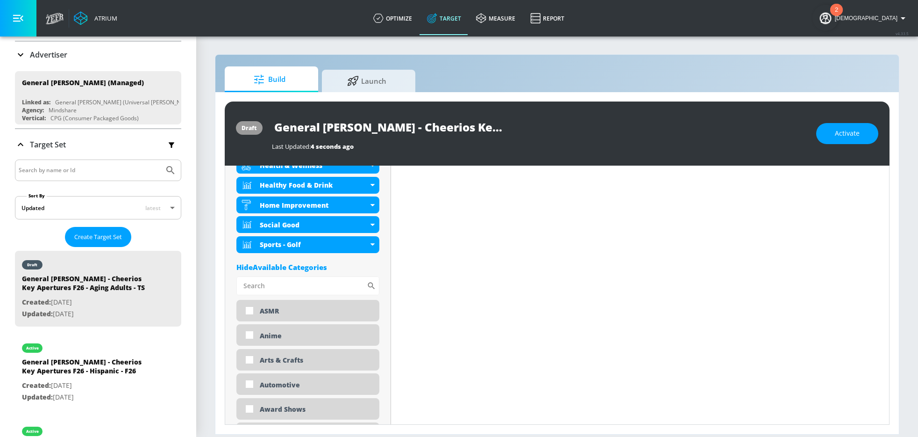
click at [273, 266] on div "Hide Available Categories" at bounding box center [307, 266] width 143 height 9
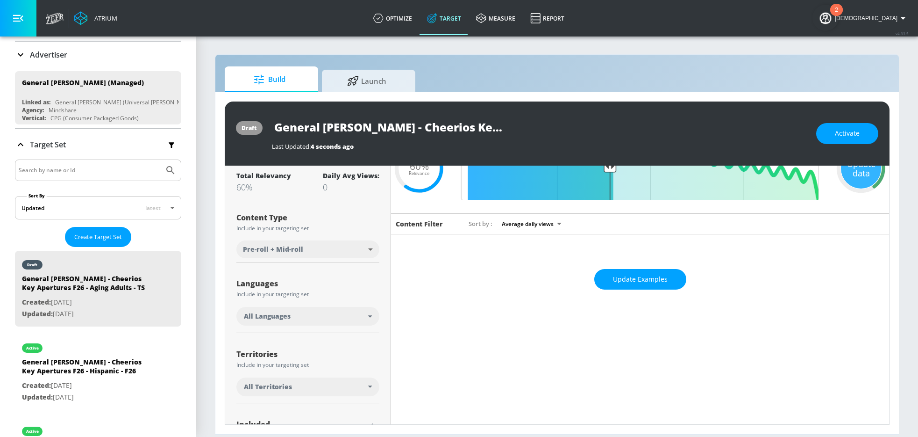
scroll to position [0, 0]
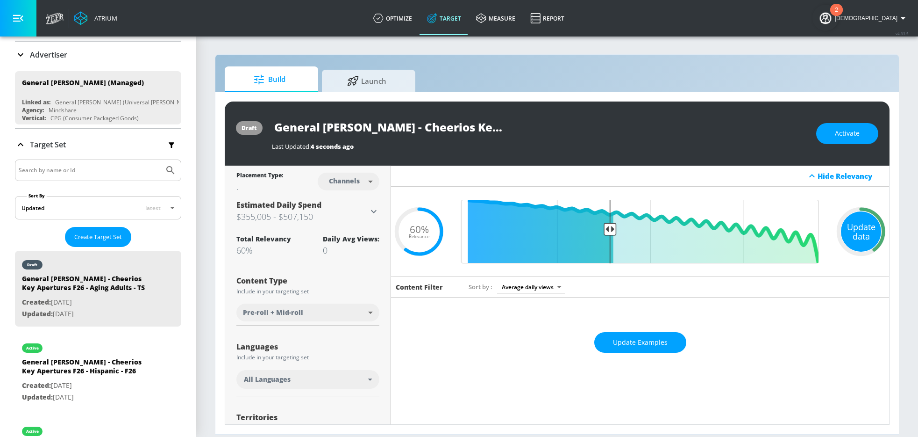
click at [841, 225] on div "Update data" at bounding box center [861, 231] width 40 height 40
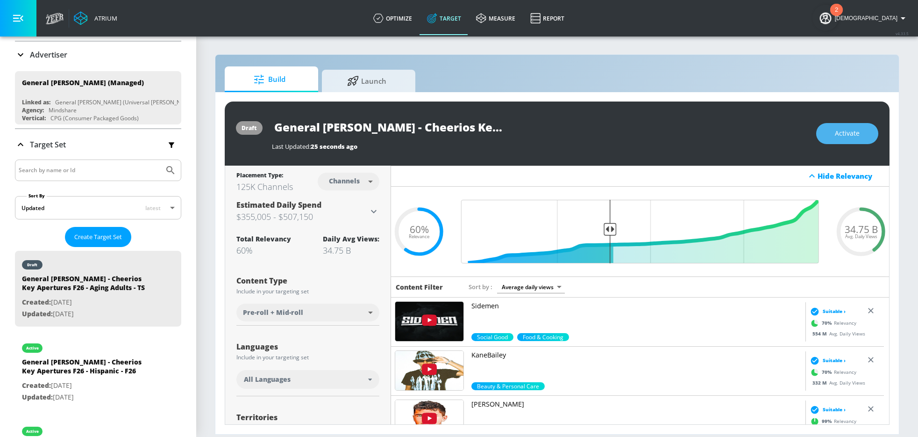
click at [846, 136] on span "Activate" at bounding box center [847, 134] width 25 height 12
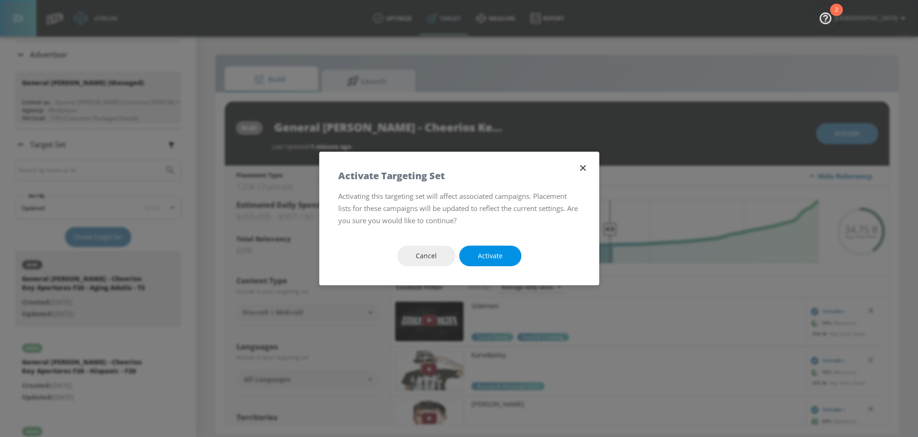
click at [479, 256] on span "Activate" at bounding box center [490, 256] width 25 height 12
